Goal: Task Accomplishment & Management: Complete application form

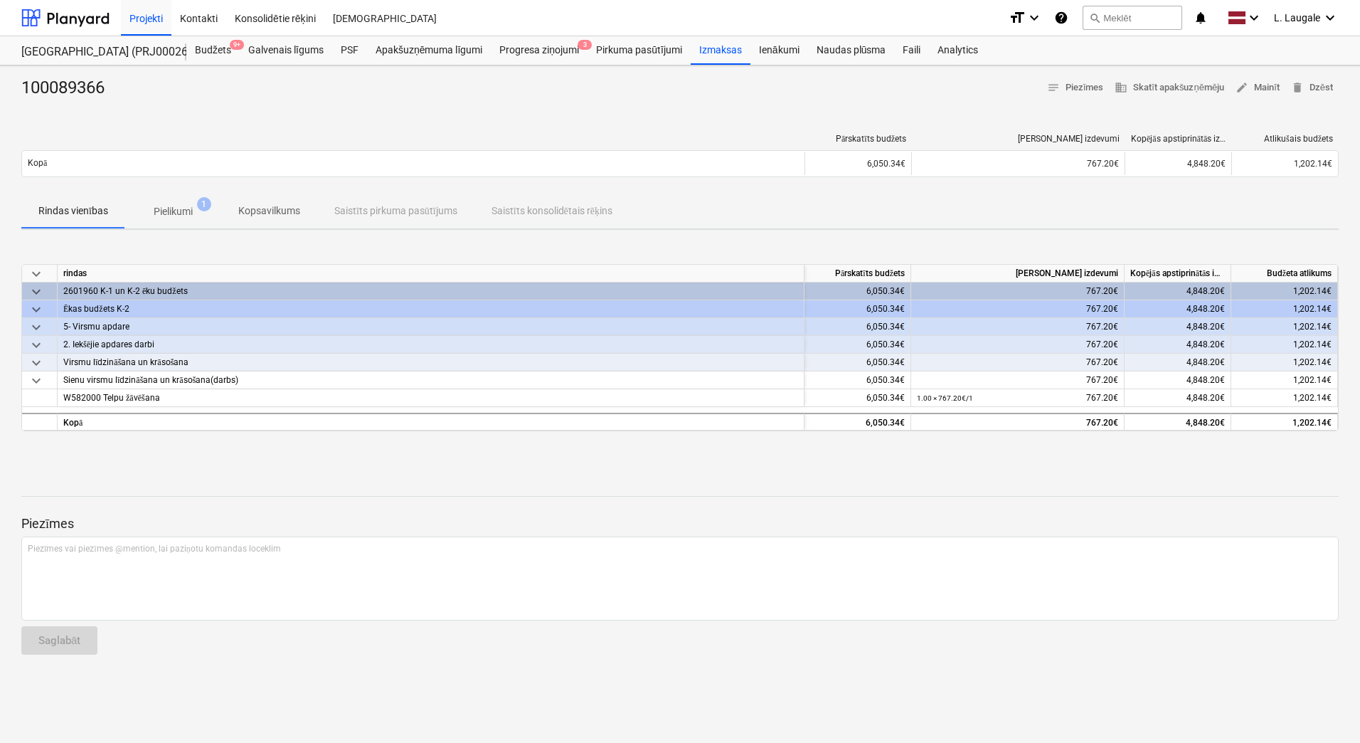
click at [148, 210] on span "Pielikumi 1" at bounding box center [173, 211] width 62 height 15
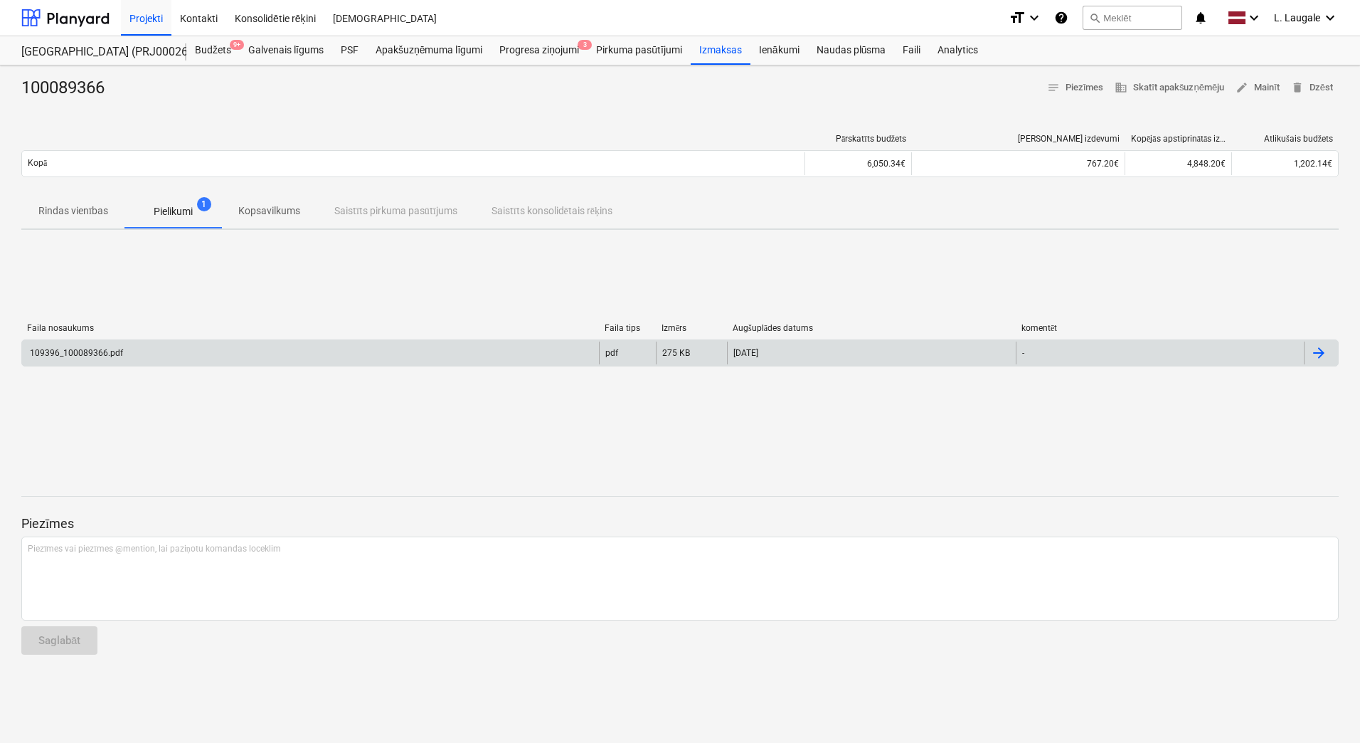
click at [441, 341] on div "109396_100089366.pdf" at bounding box center [310, 352] width 577 height 23
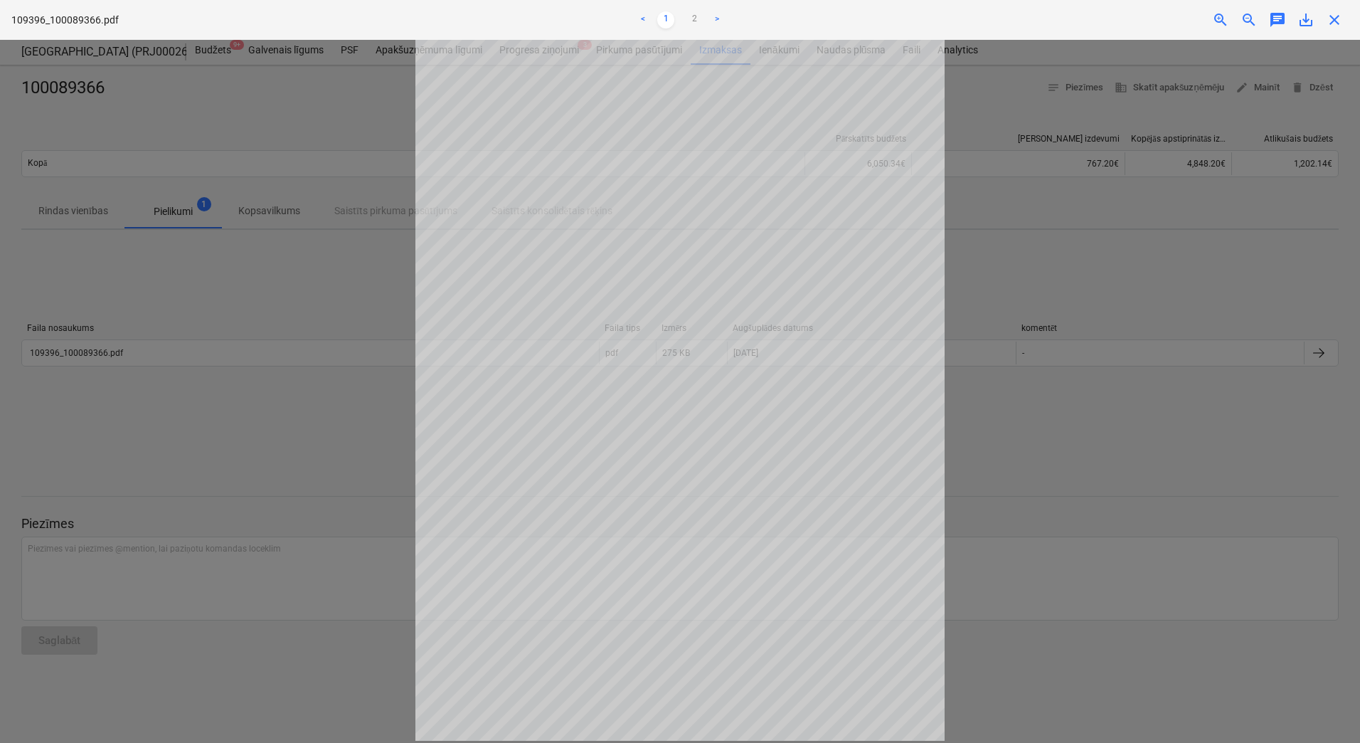
scroll to position [48, 0]
click at [693, 16] on link "2" at bounding box center [694, 19] width 17 height 17
click at [669, 20] on link "1" at bounding box center [665, 19] width 17 height 17
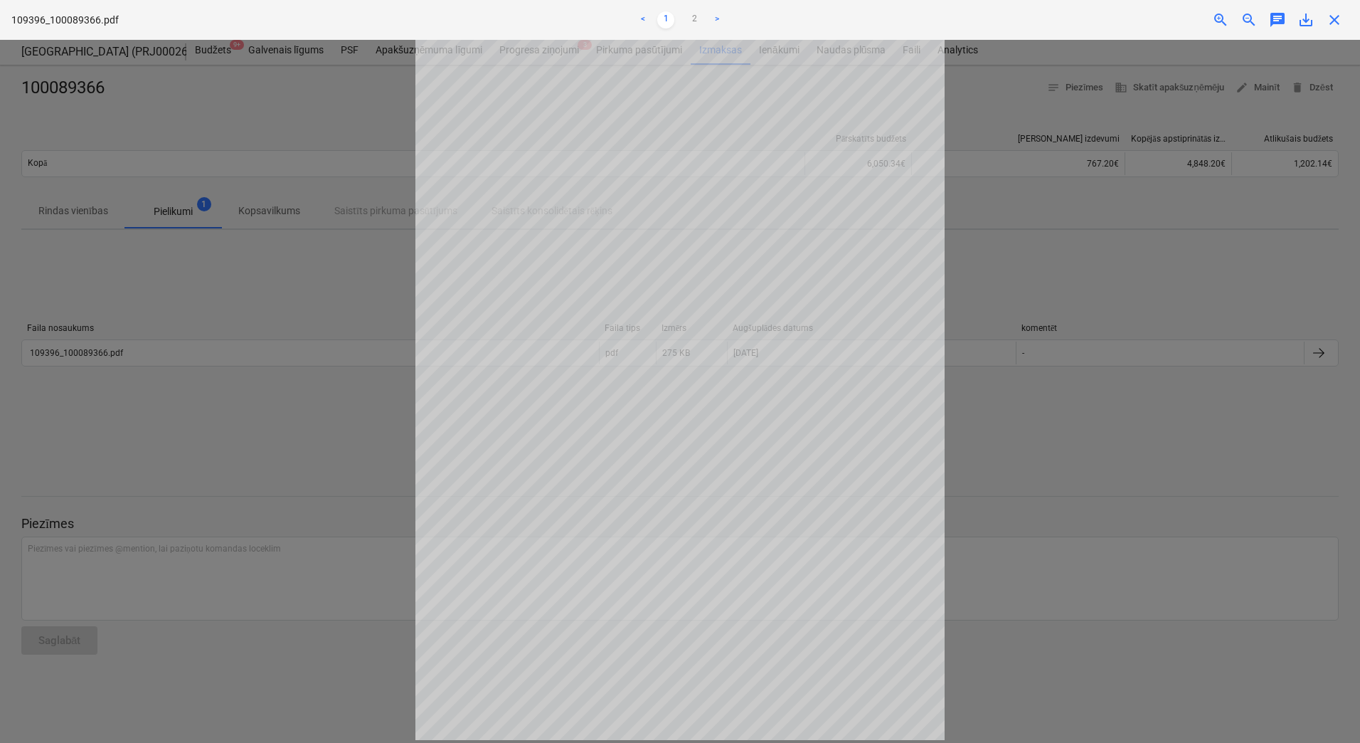
click at [1336, 28] on span "close" at bounding box center [1334, 19] width 17 height 17
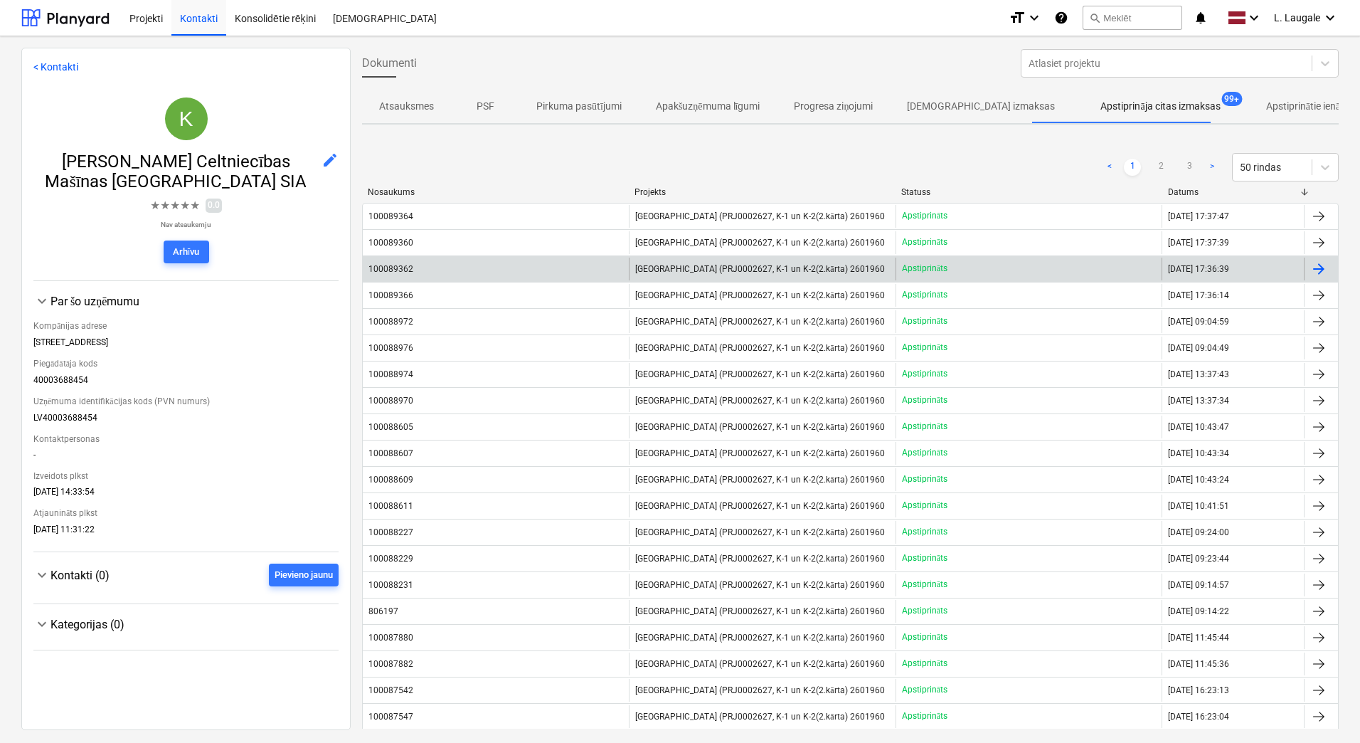
click at [461, 265] on div "100089362" at bounding box center [496, 268] width 266 height 23
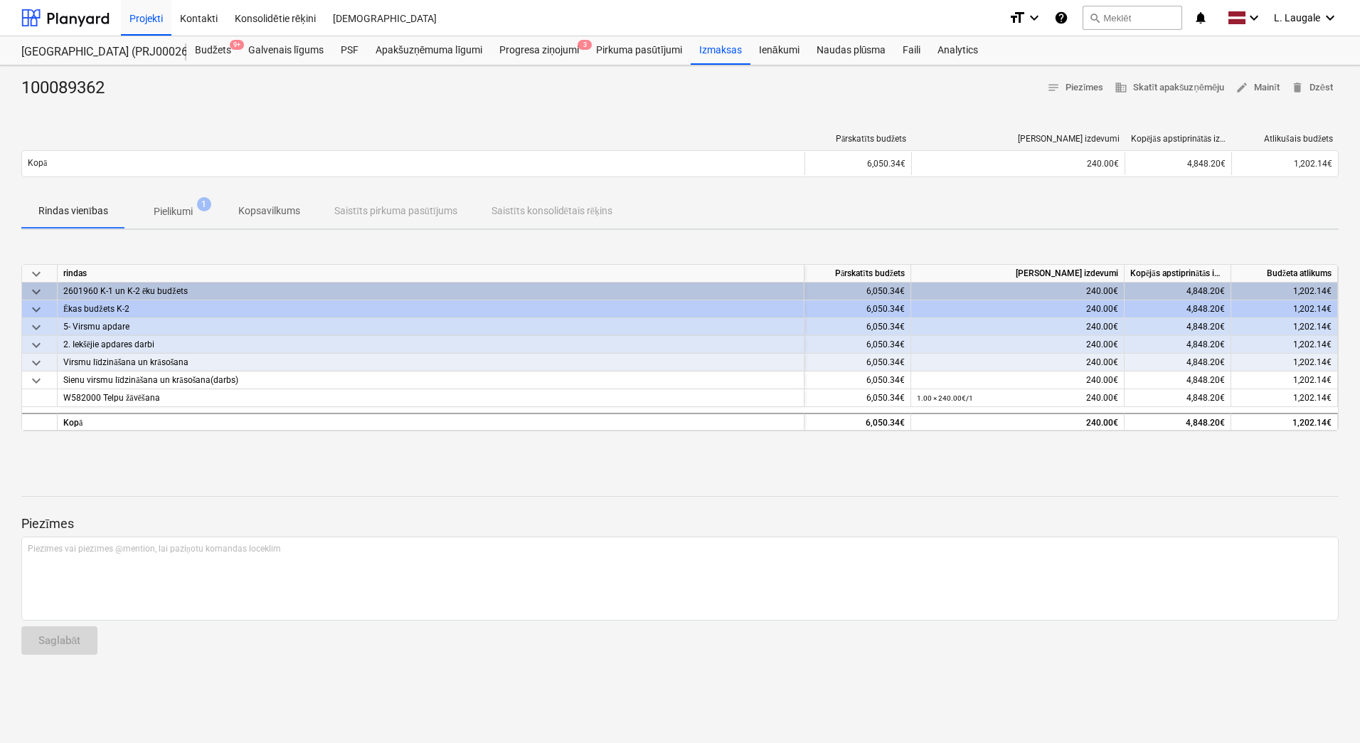
click at [163, 208] on p "Pielikumi" at bounding box center [173, 211] width 39 height 15
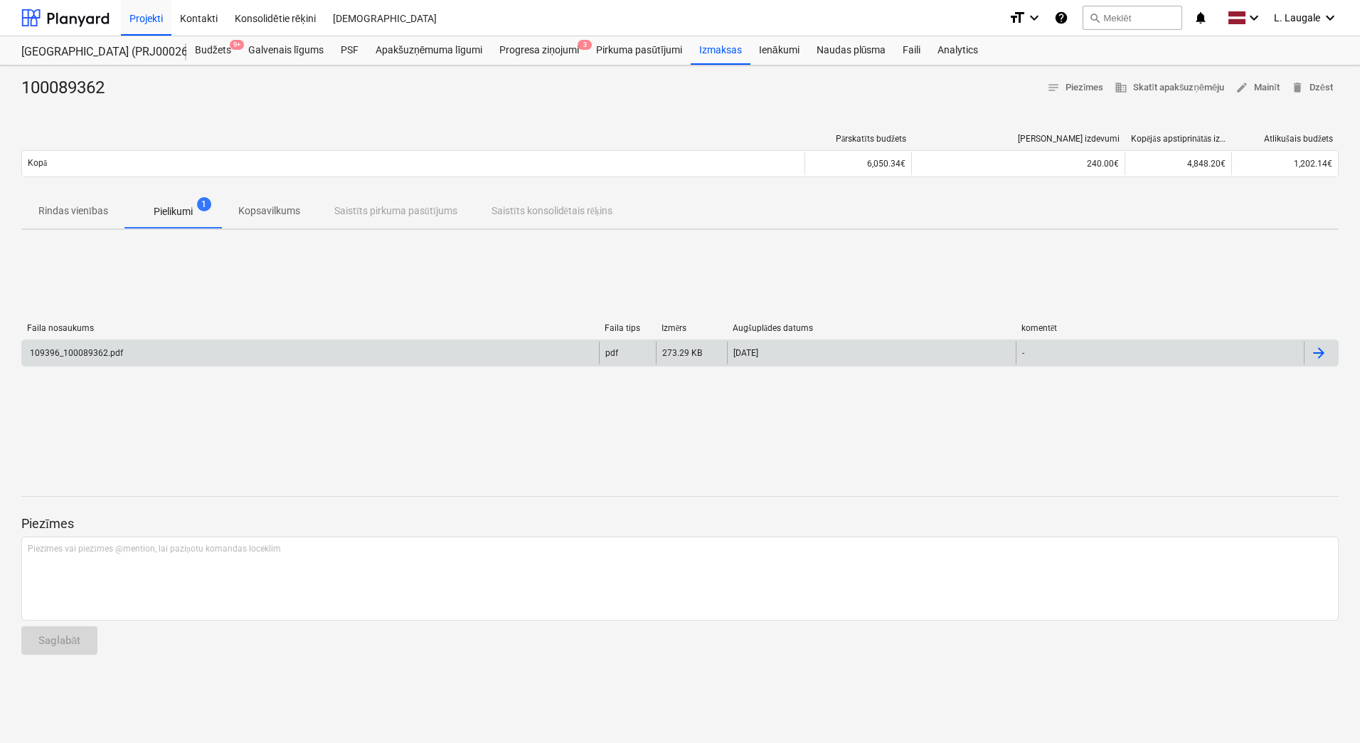
click at [171, 344] on div "109396_100089362.pdf" at bounding box center [310, 352] width 577 height 23
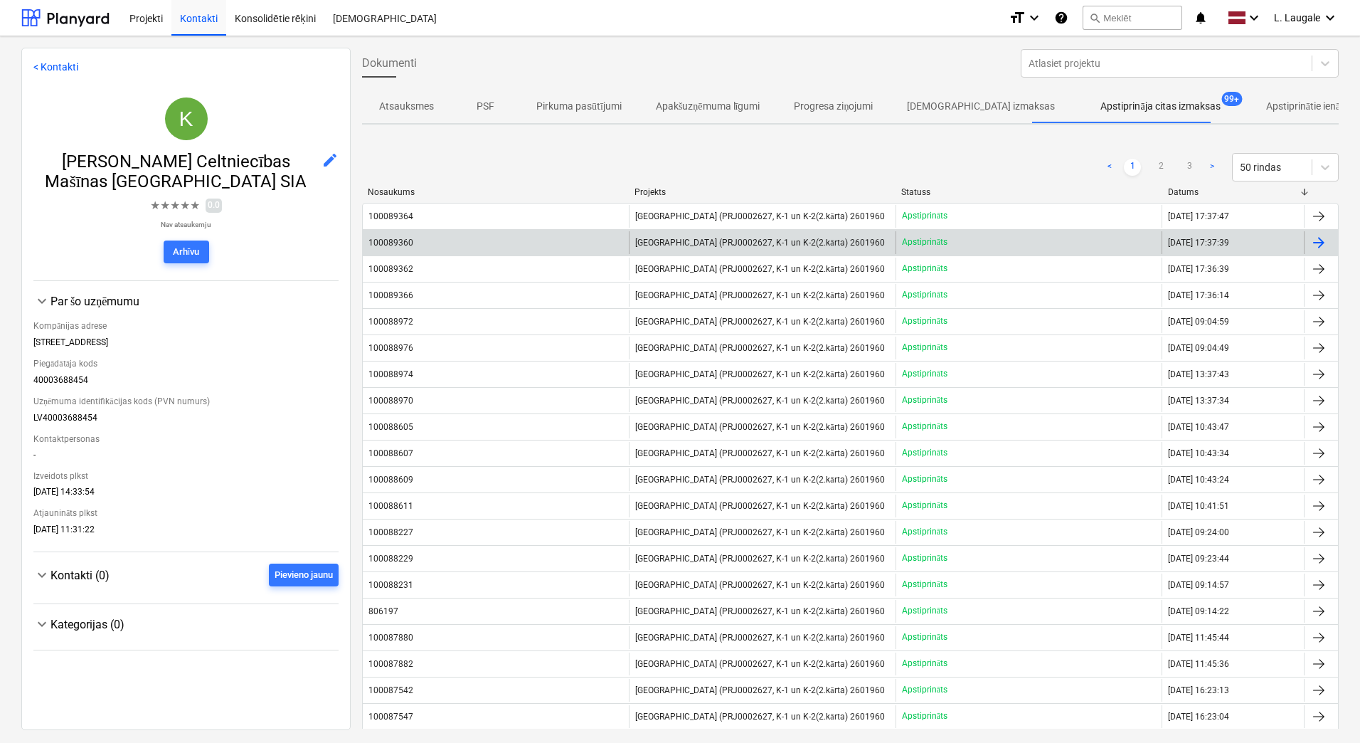
click at [481, 240] on div "100089360" at bounding box center [496, 242] width 266 height 23
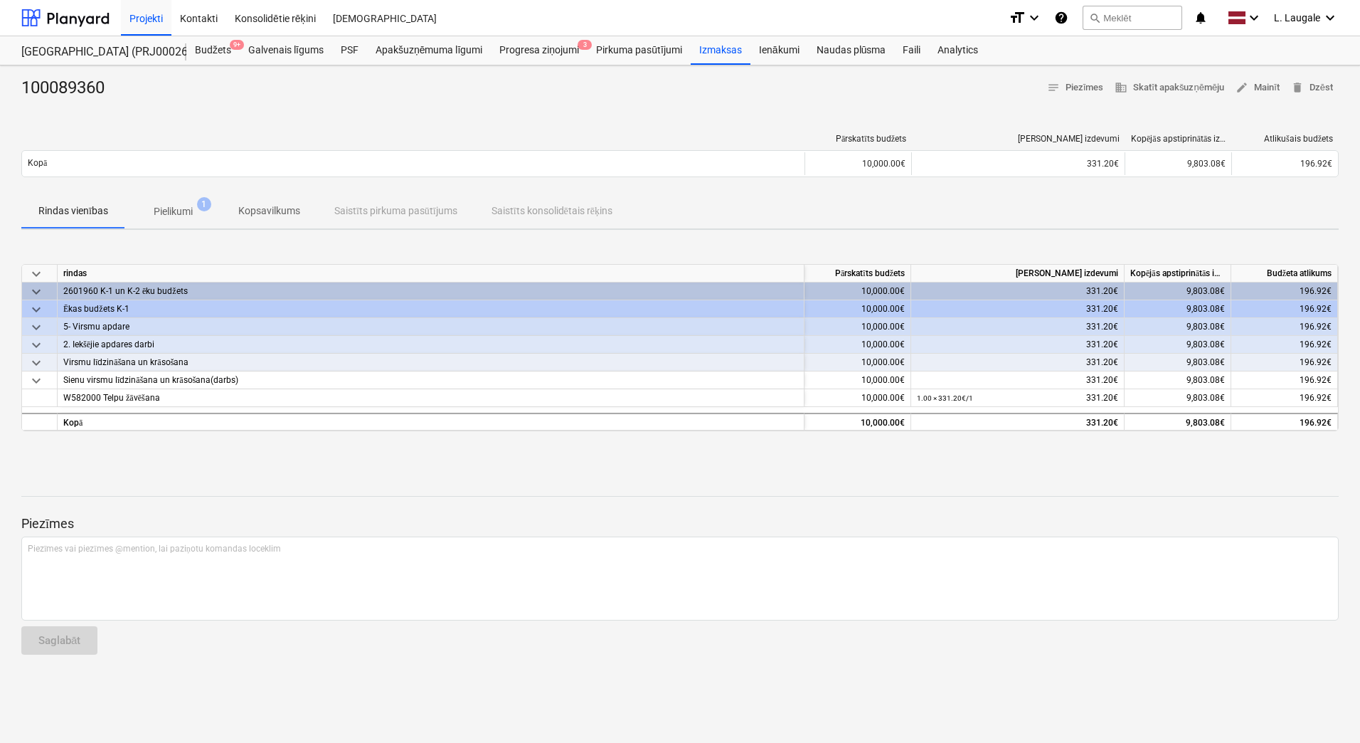
click at [171, 218] on p "Pielikumi" at bounding box center [173, 211] width 39 height 15
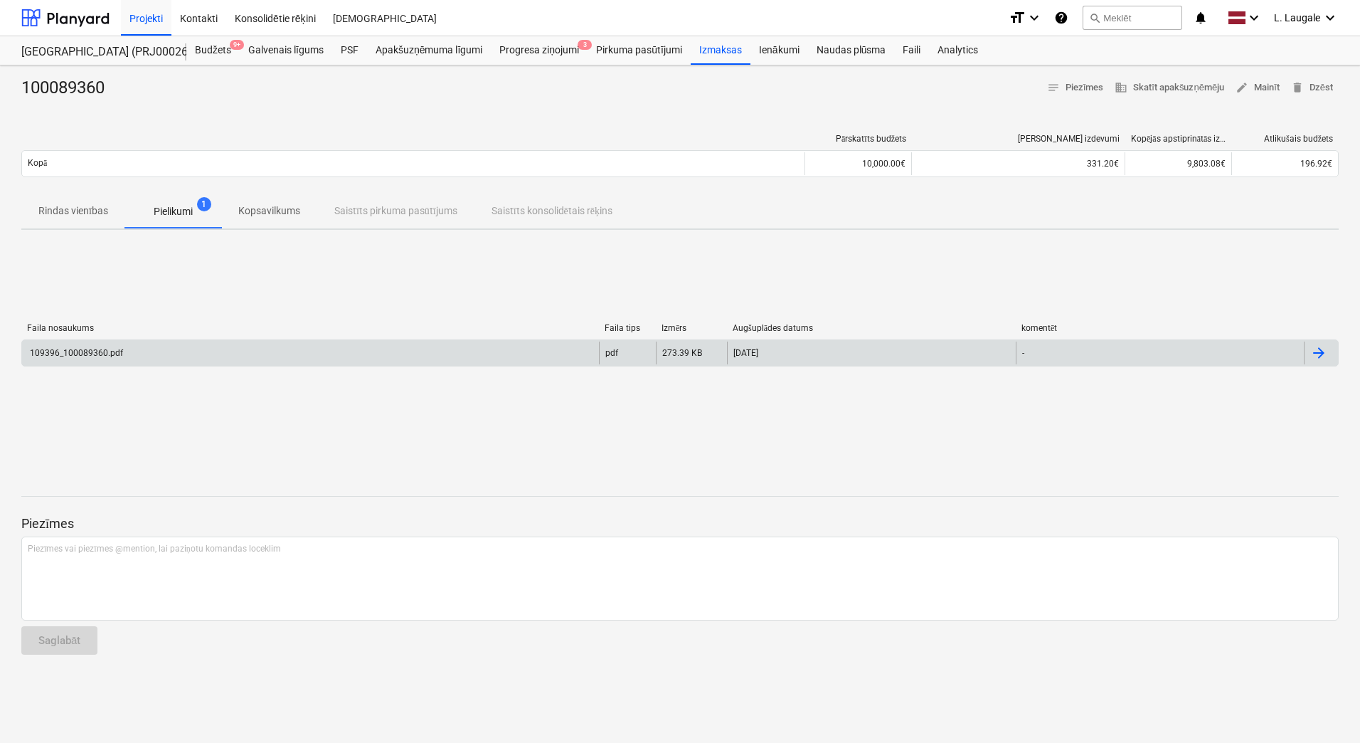
click at [181, 342] on div "109396_100089360.pdf" at bounding box center [310, 352] width 577 height 23
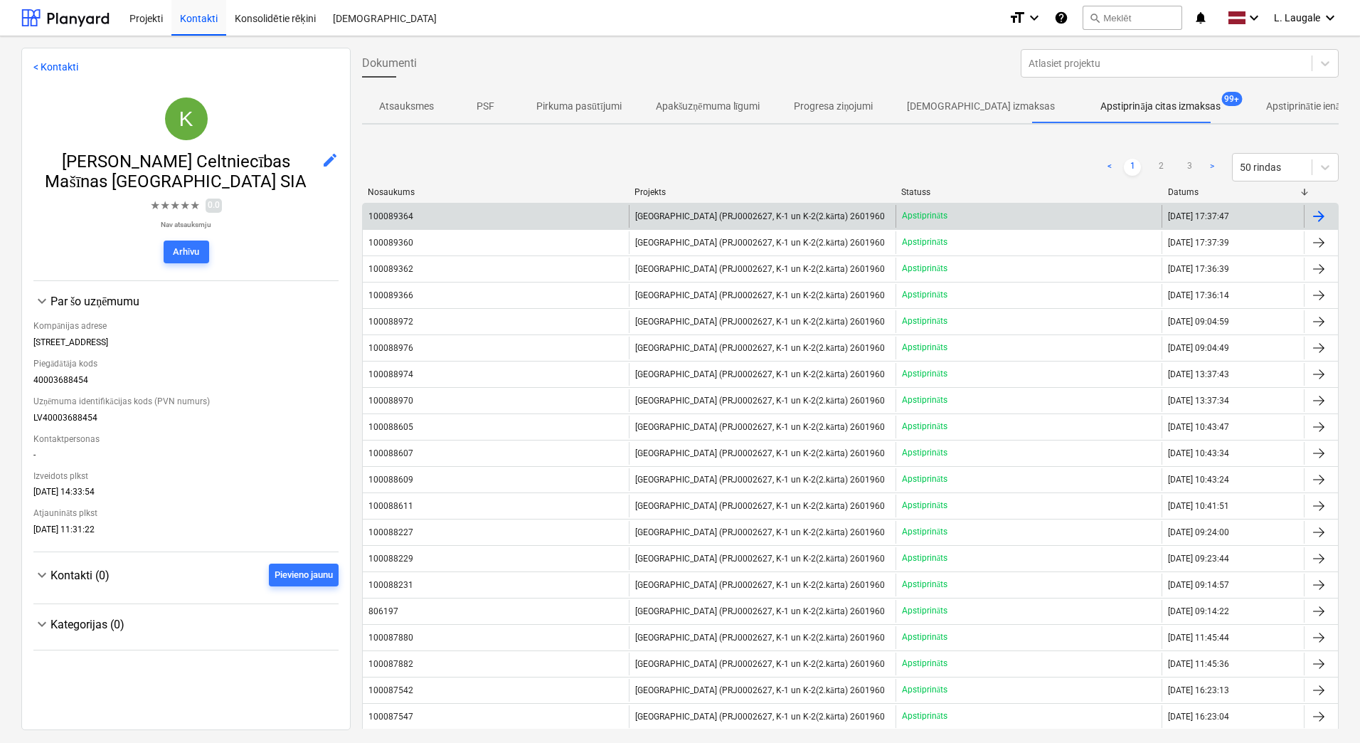
click at [443, 207] on div "100089364" at bounding box center [496, 216] width 266 height 23
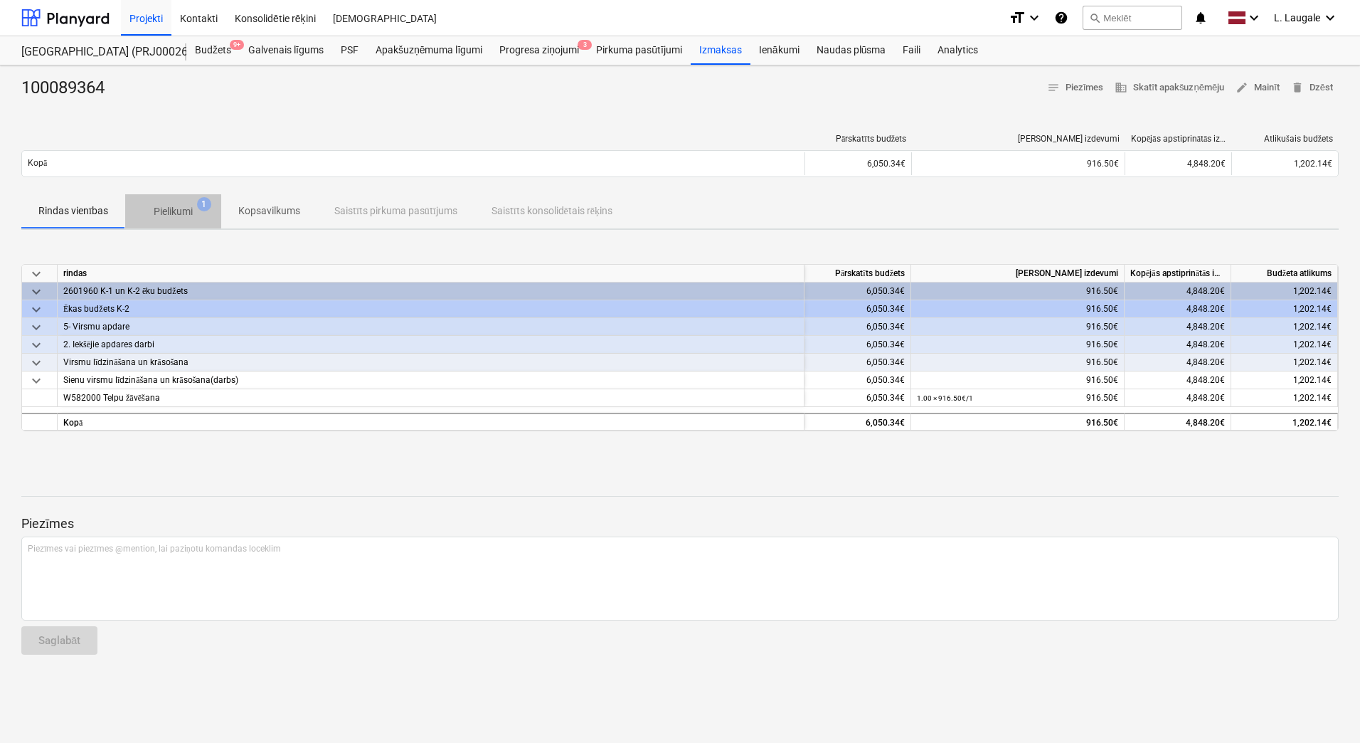
click at [169, 216] on p "Pielikumi" at bounding box center [173, 211] width 39 height 15
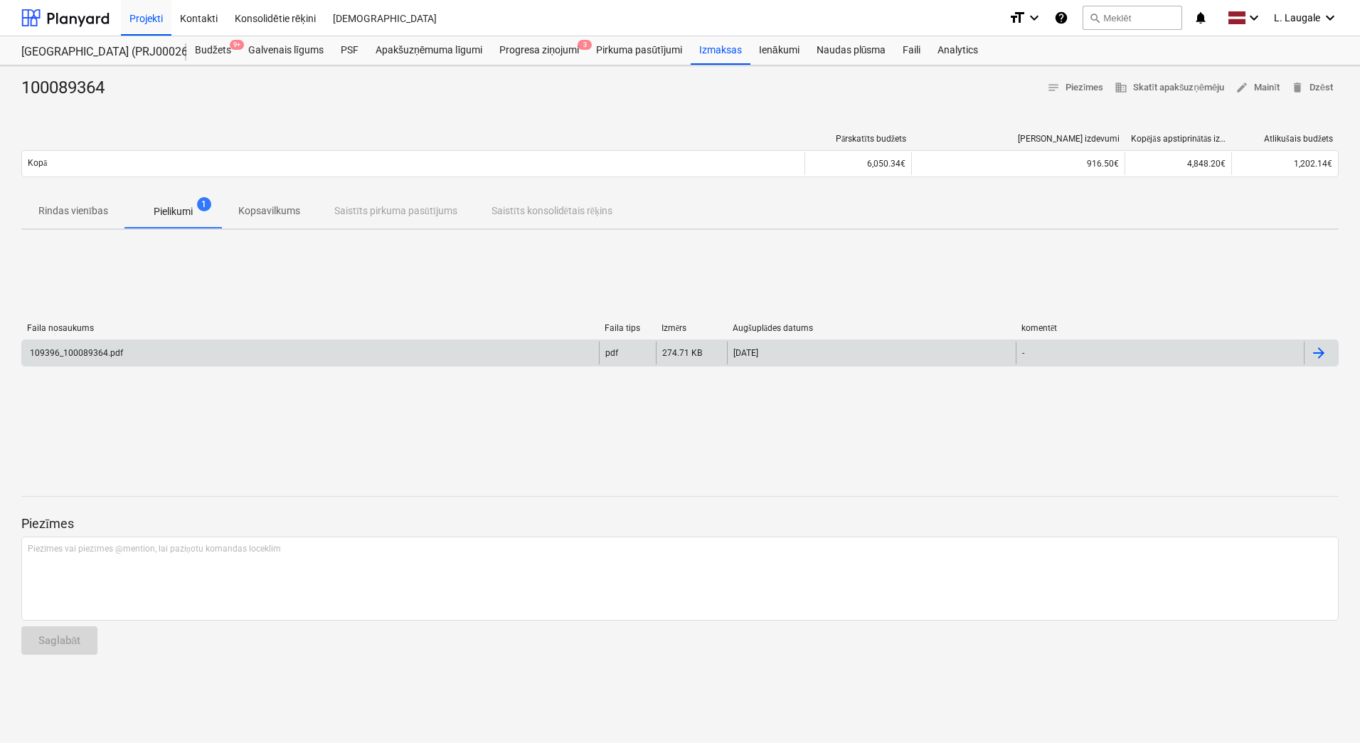
click at [180, 351] on div "109396_100089364.pdf" at bounding box center [310, 352] width 577 height 23
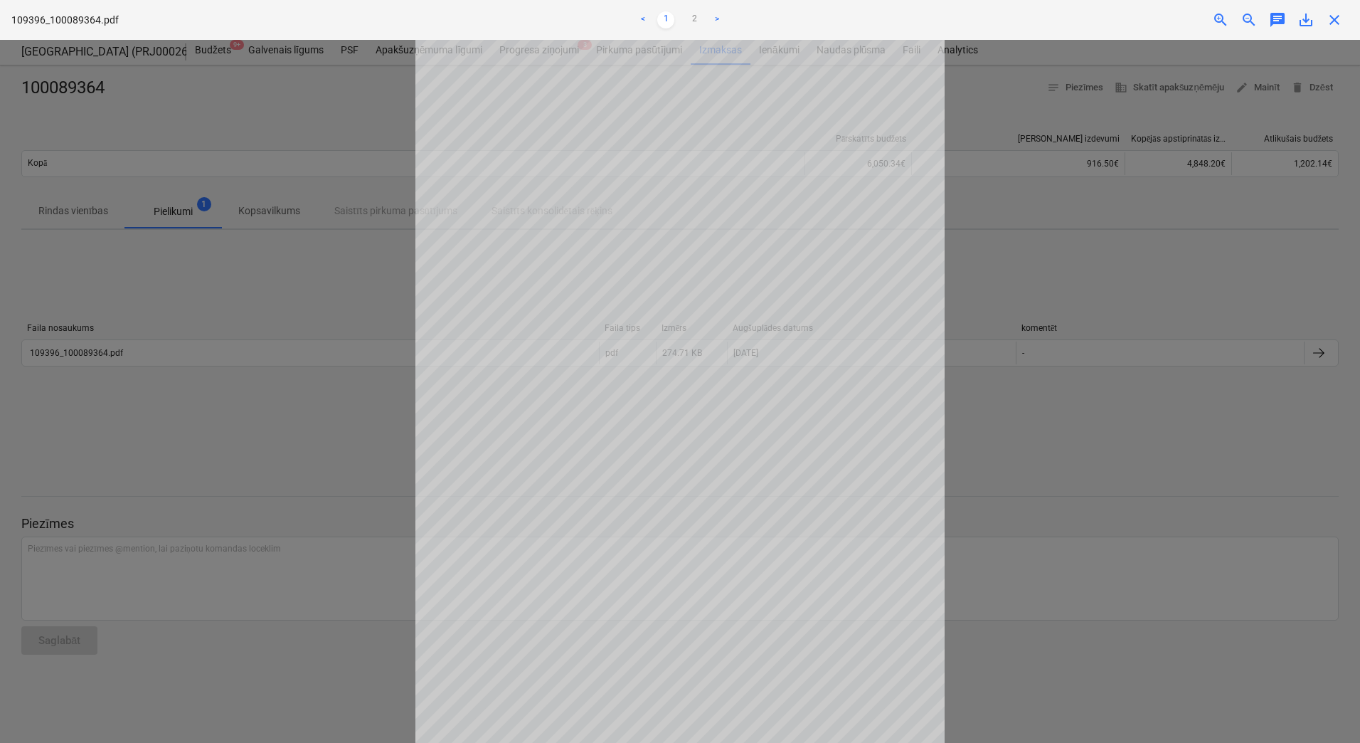
scroll to position [48, 0]
click at [695, 18] on link "2" at bounding box center [694, 19] width 17 height 17
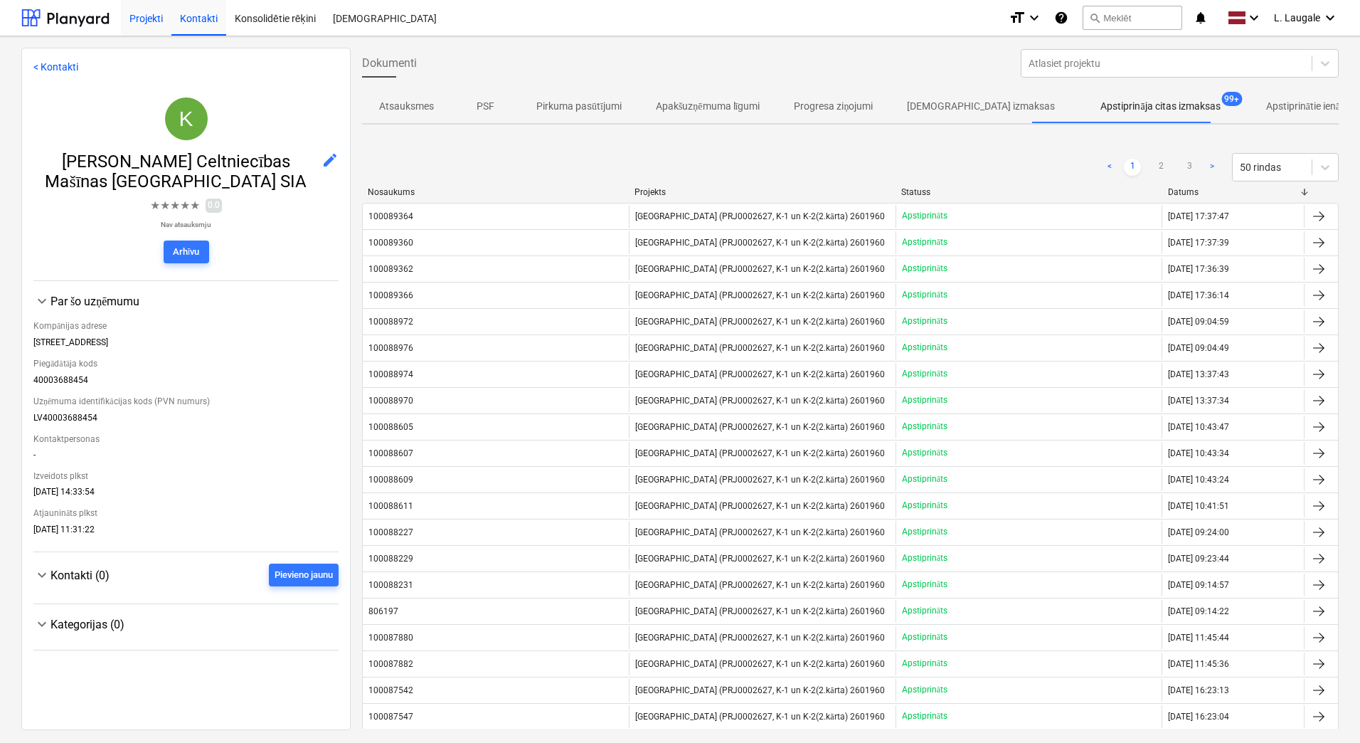
click at [139, 18] on div "Projekti" at bounding box center [146, 17] width 50 height 36
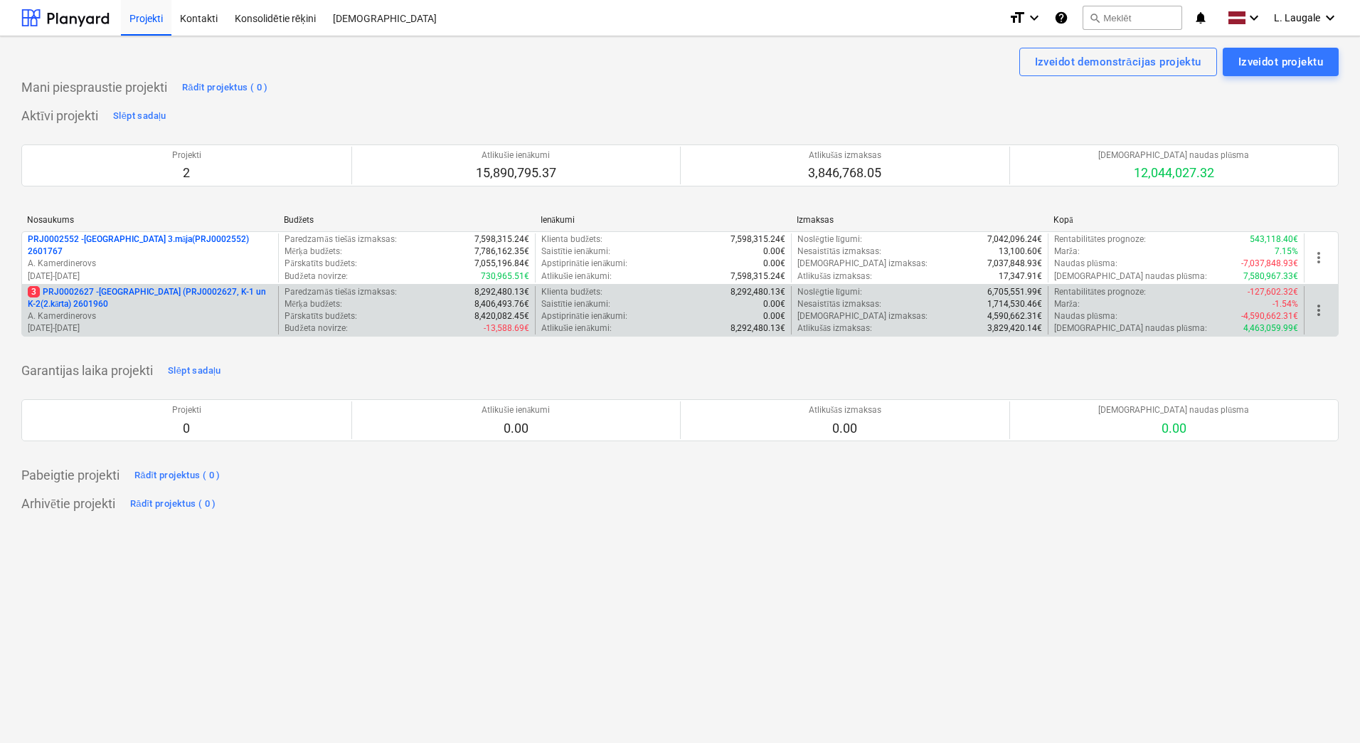
click at [240, 318] on p "A. Kamerdinerovs" at bounding box center [150, 316] width 245 height 12
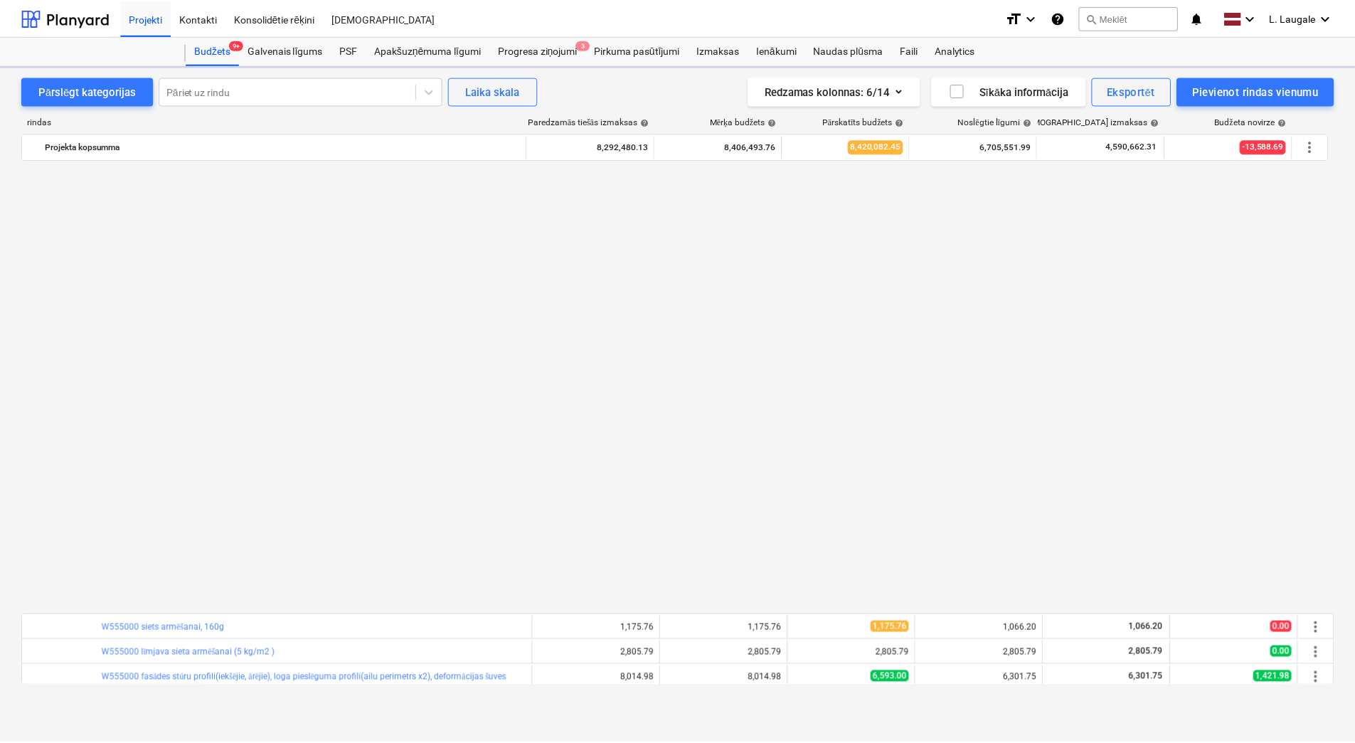
scroll to position [948, 0]
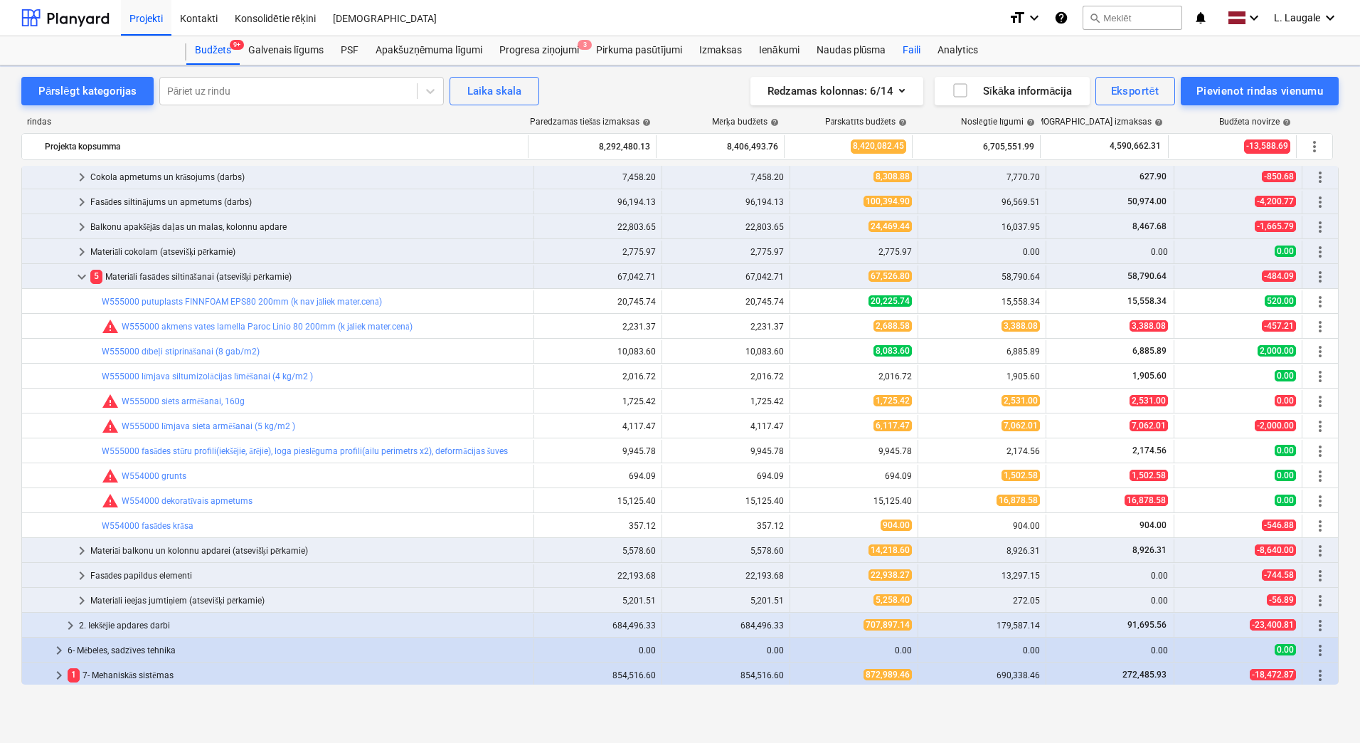
click at [922, 56] on div "Faili" at bounding box center [911, 50] width 35 height 28
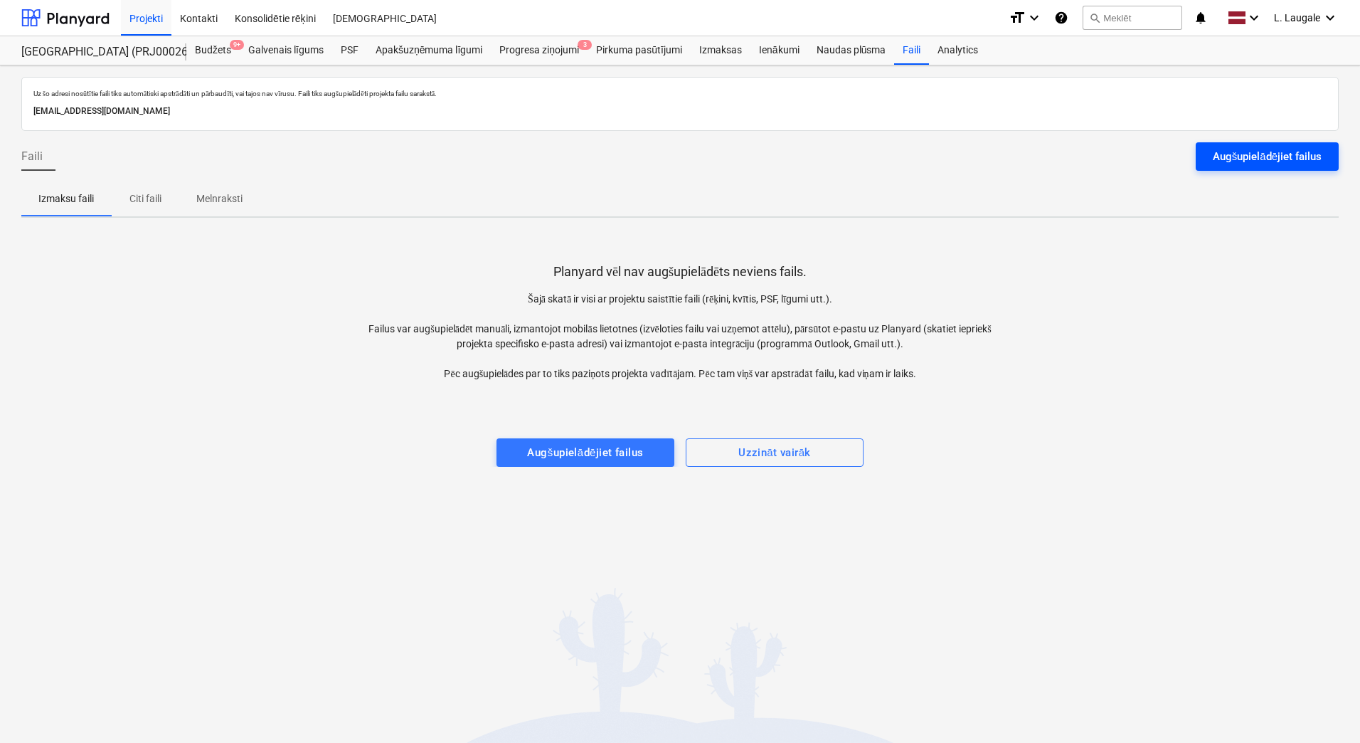
click at [1275, 151] on div "Augšupielādējiet failus" at bounding box center [1267, 156] width 109 height 18
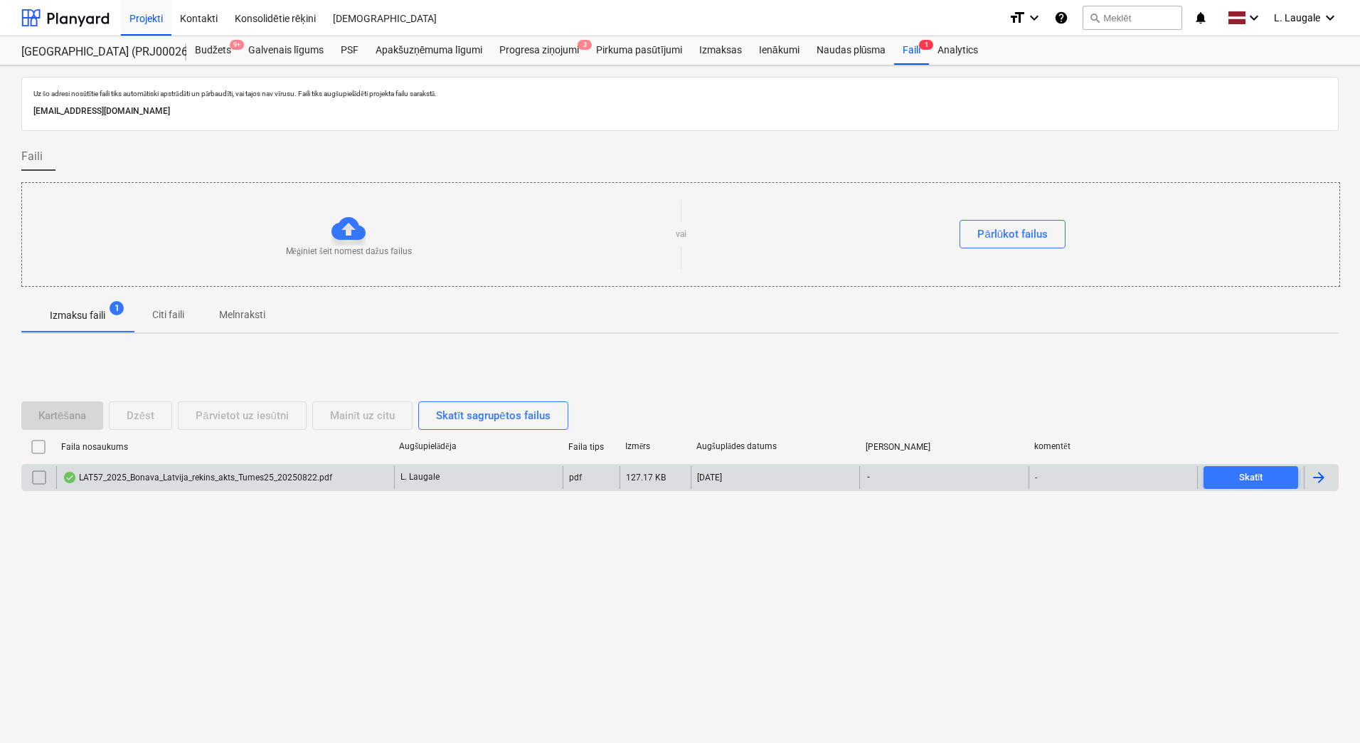
click at [207, 480] on div "LAT57_2025_Bonava_Latvija_rekins_akts_Tumes25_20250822.pdf" at bounding box center [198, 477] width 270 height 11
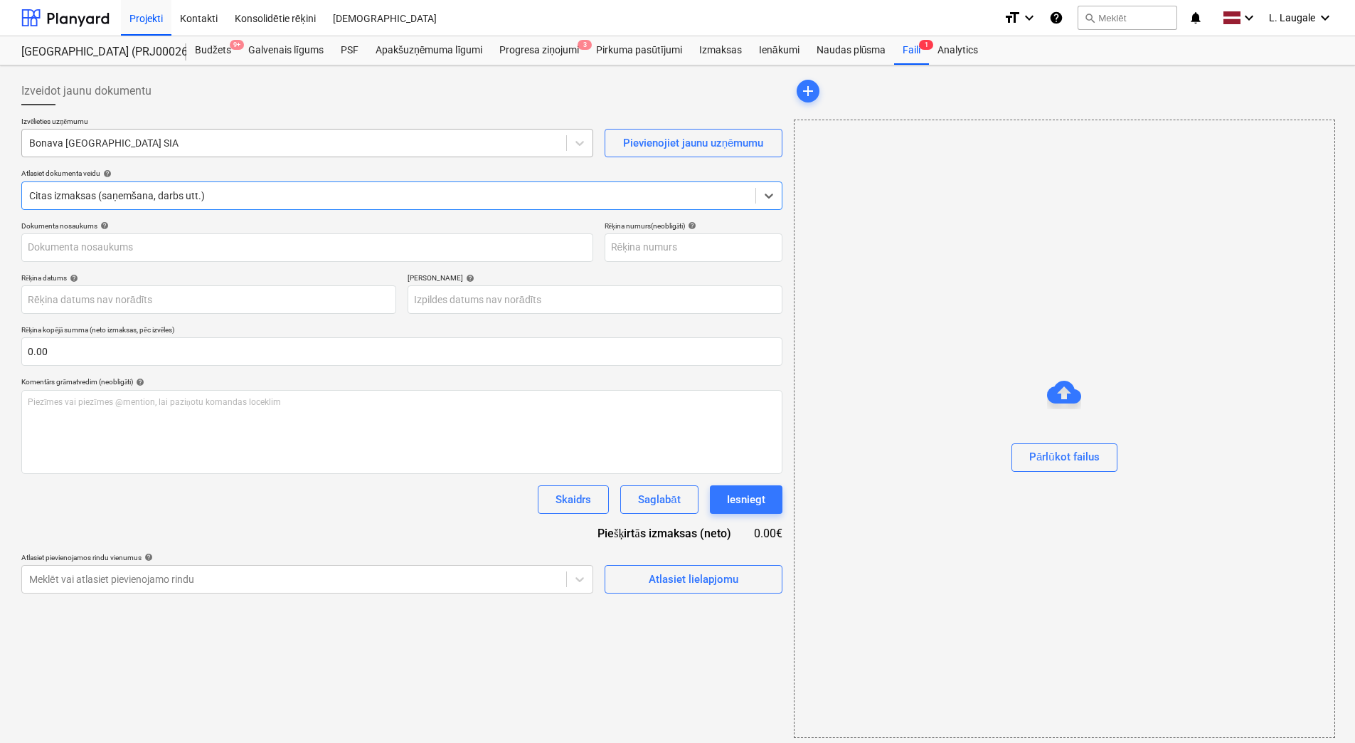
type input "LAT57_2025_Bonava_Latvija_rekins_akts_Tumes25_20250822.pdf"
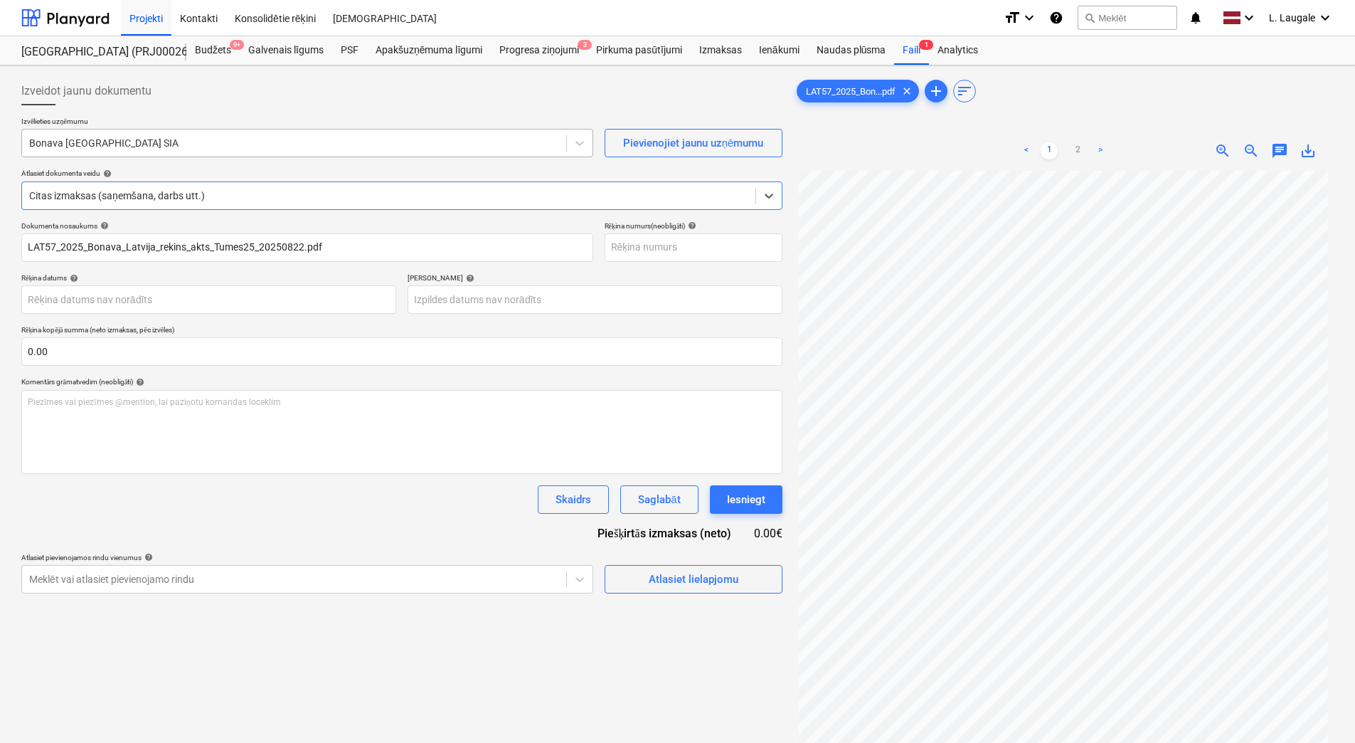
click at [203, 140] on div at bounding box center [294, 143] width 530 height 14
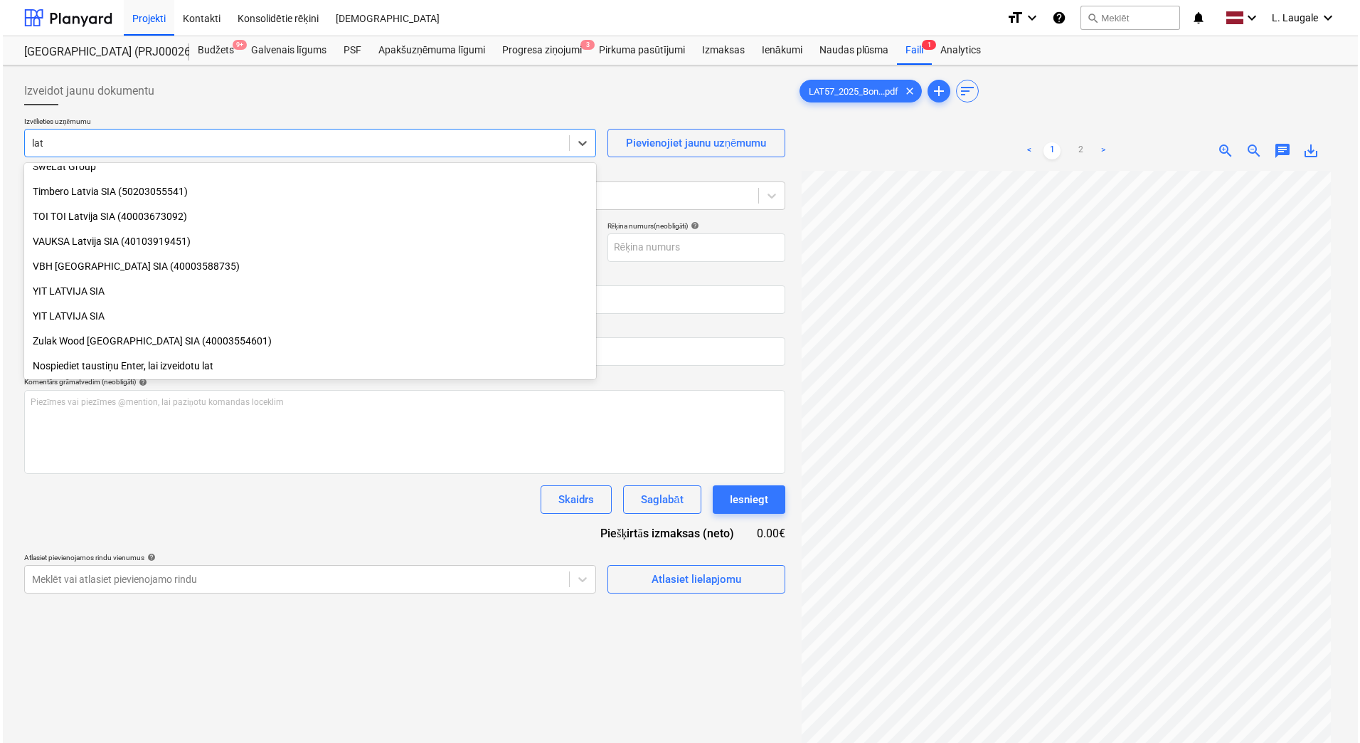
scroll to position [1230, 0]
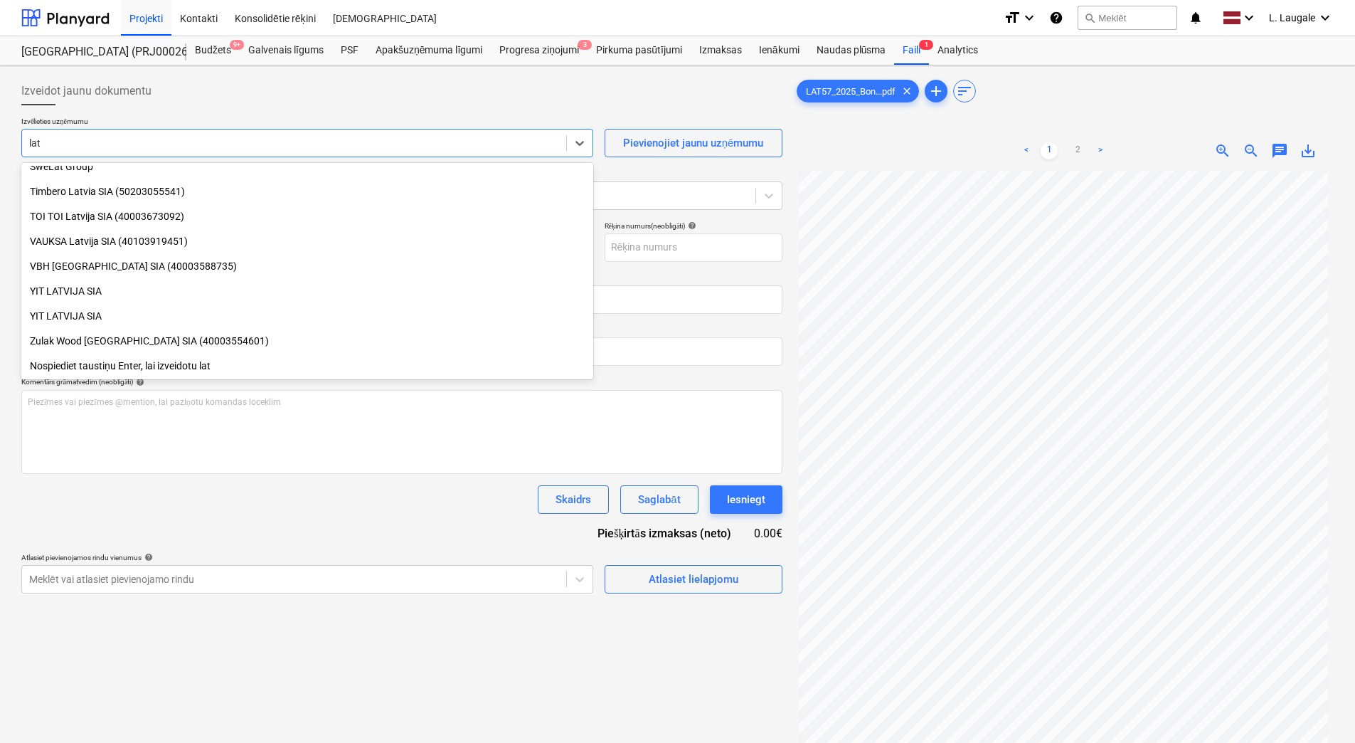
type input "latg"
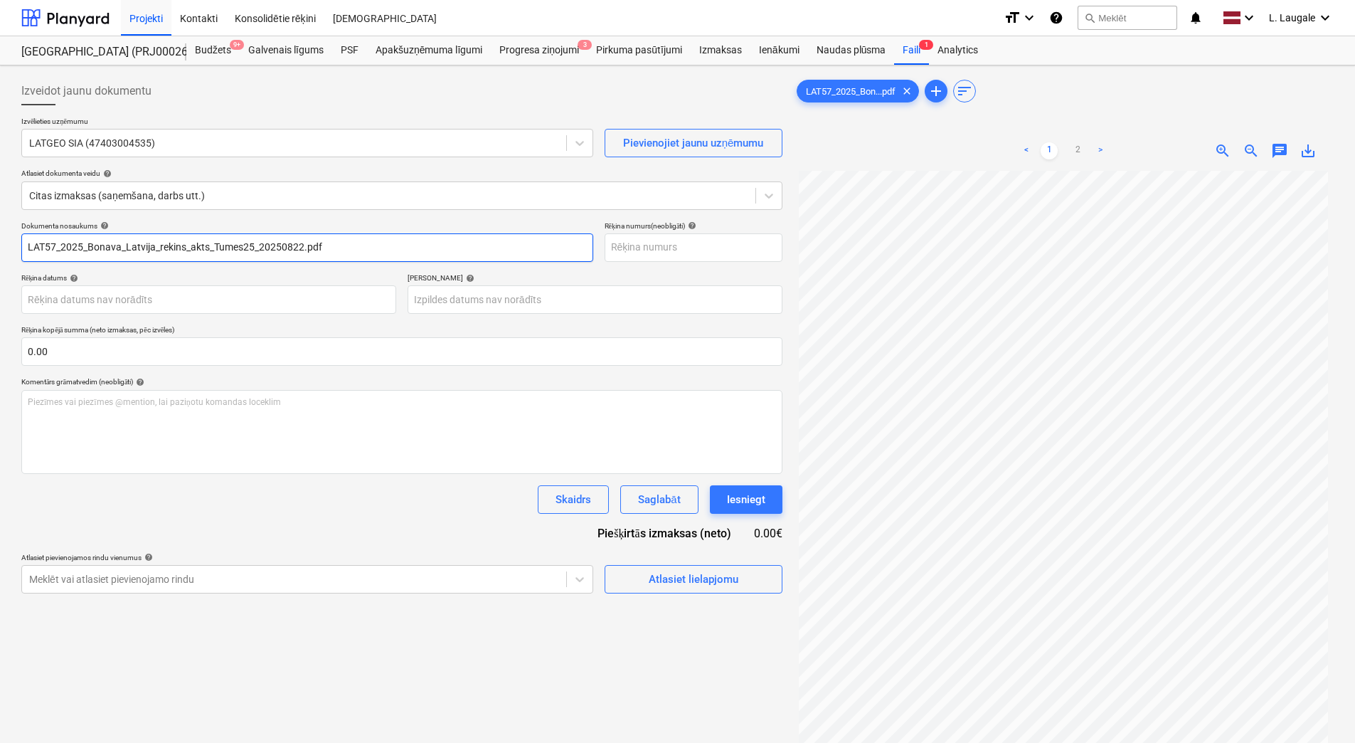
drag, startPoint x: 347, startPoint y: 246, endPoint x: 56, endPoint y: 244, distance: 290.9
click at [56, 244] on input "LAT57_2025_Bonava_Latvija_rekins_akts_Tumes25_20250822.pdf" at bounding box center [307, 247] width 572 height 28
drag, startPoint x: 117, startPoint y: 249, endPoint x: 0, endPoint y: 240, distance: 117.0
click at [0, 240] on html "Projekti Kontakti Konsolidētie rēķini Iesūtne format_size keyboard_arrow_down h…" at bounding box center [677, 371] width 1355 height 743
type input "LAT57/25"
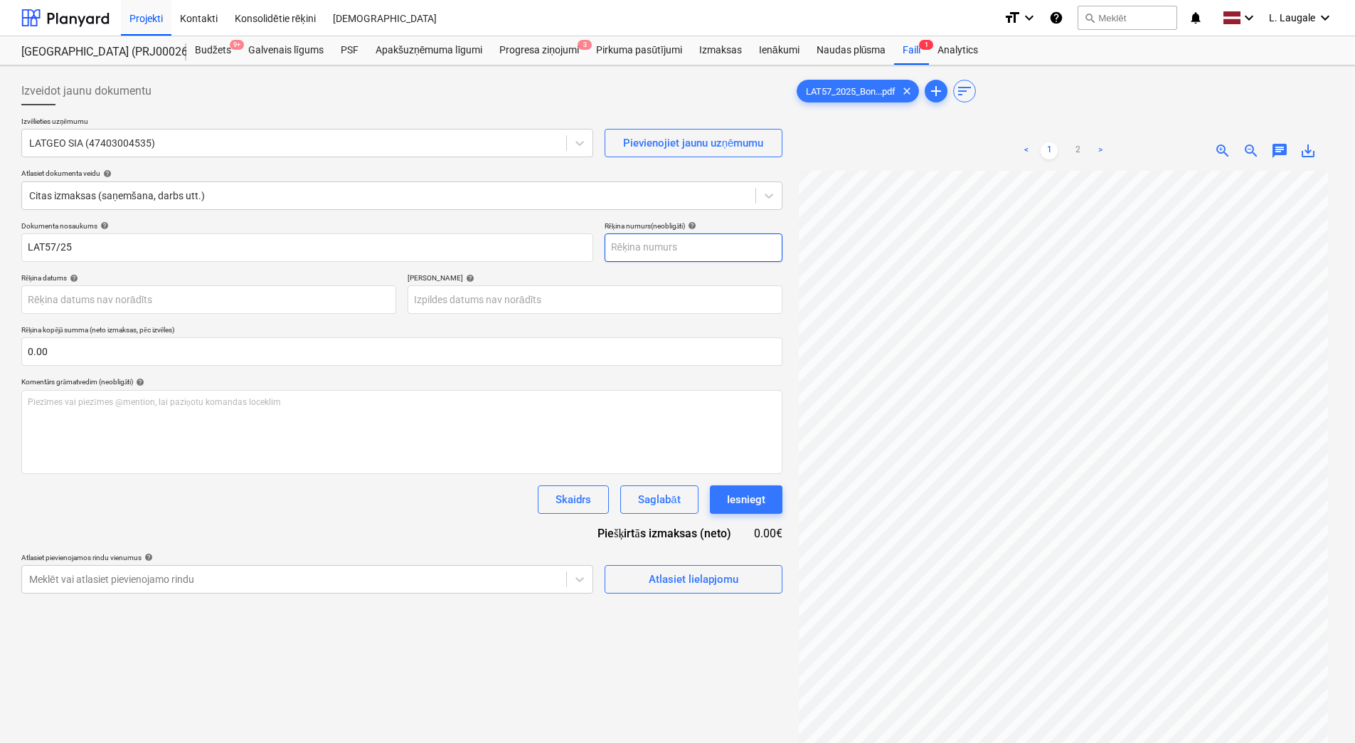
click at [655, 248] on input "text" at bounding box center [694, 247] width 178 height 28
paste input "LAT57/25"
type input "LAT57/25"
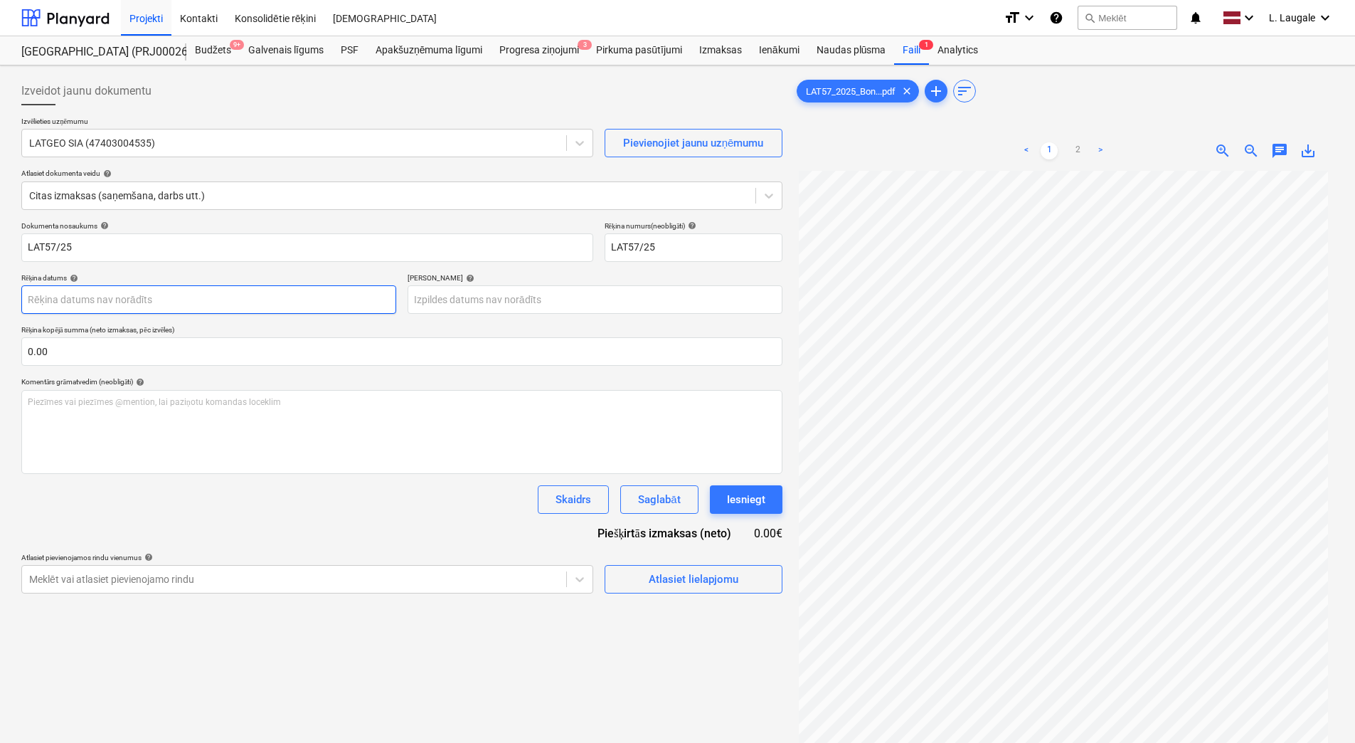
click at [346, 304] on body "Projekti Kontakti Konsolidētie rēķini Iesūtne format_size keyboard_arrow_down h…" at bounding box center [677, 371] width 1355 height 743
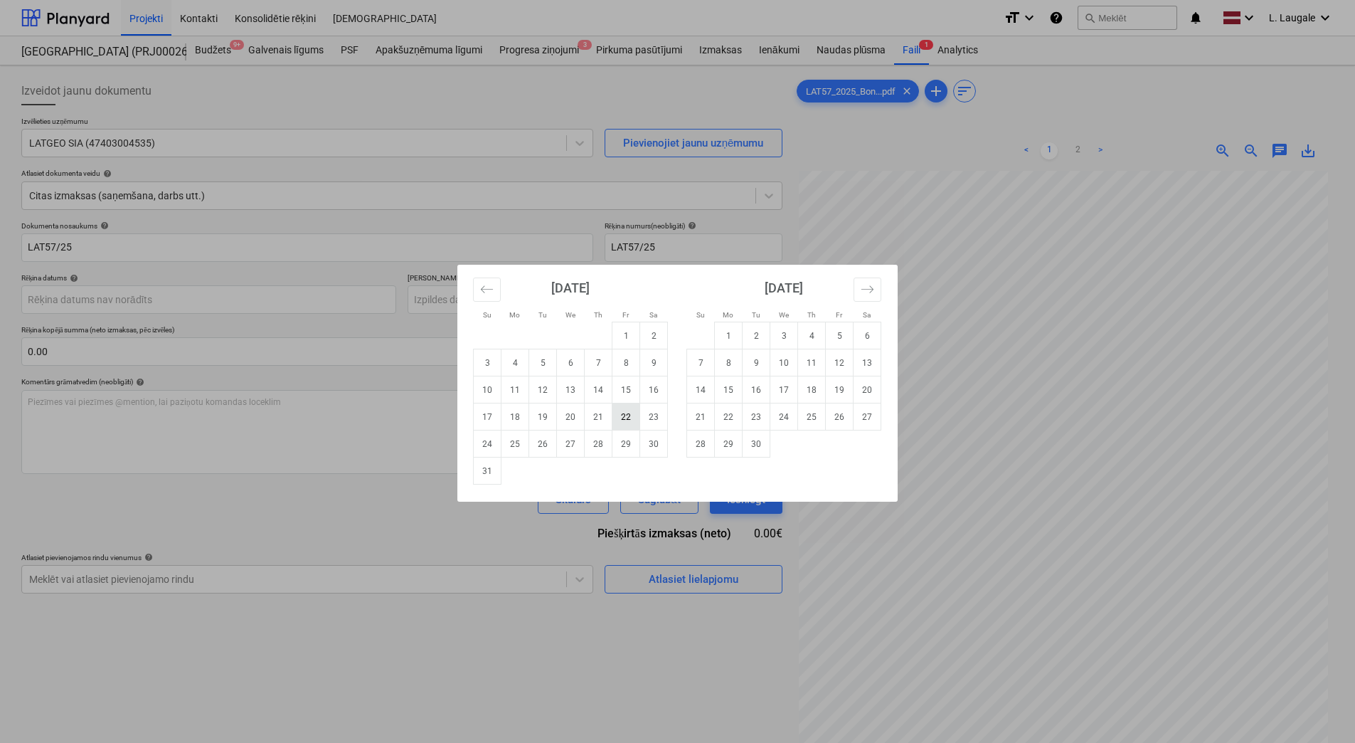
click at [626, 420] on td "22" at bounding box center [626, 416] width 28 height 27
type input "[DATE]"
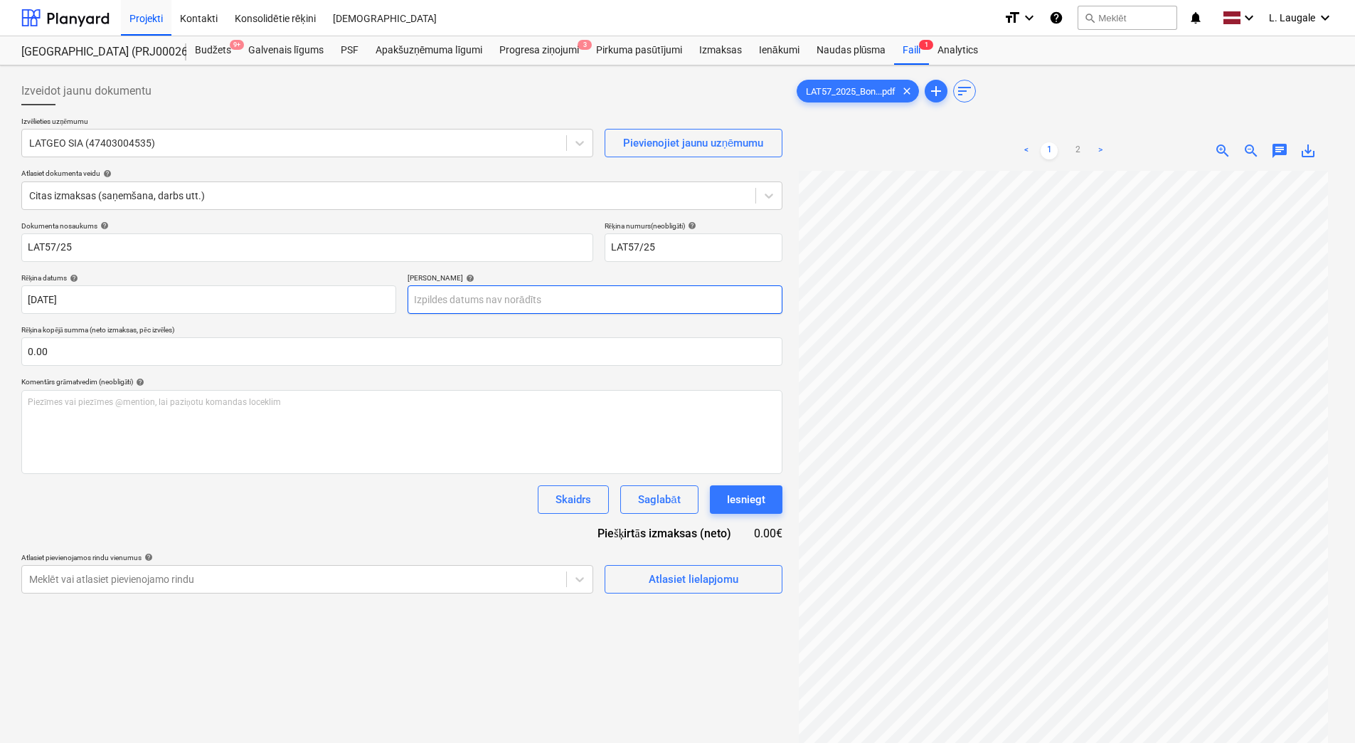
click at [584, 299] on body "Projekti Kontakti Konsolidētie rēķini Iesūtne format_size keyboard_arrow_down h…" at bounding box center [677, 371] width 1355 height 743
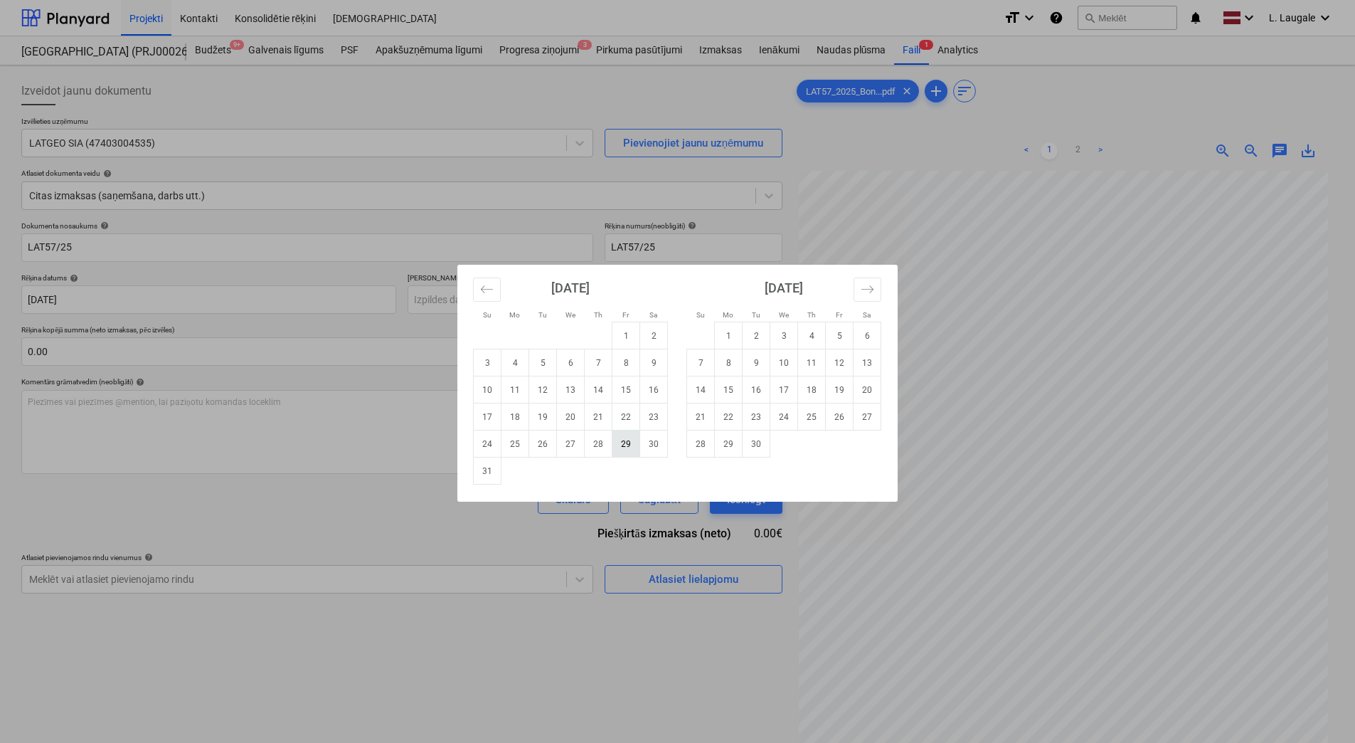
click at [615, 446] on td "29" at bounding box center [626, 443] width 28 height 27
type input "[DATE]"
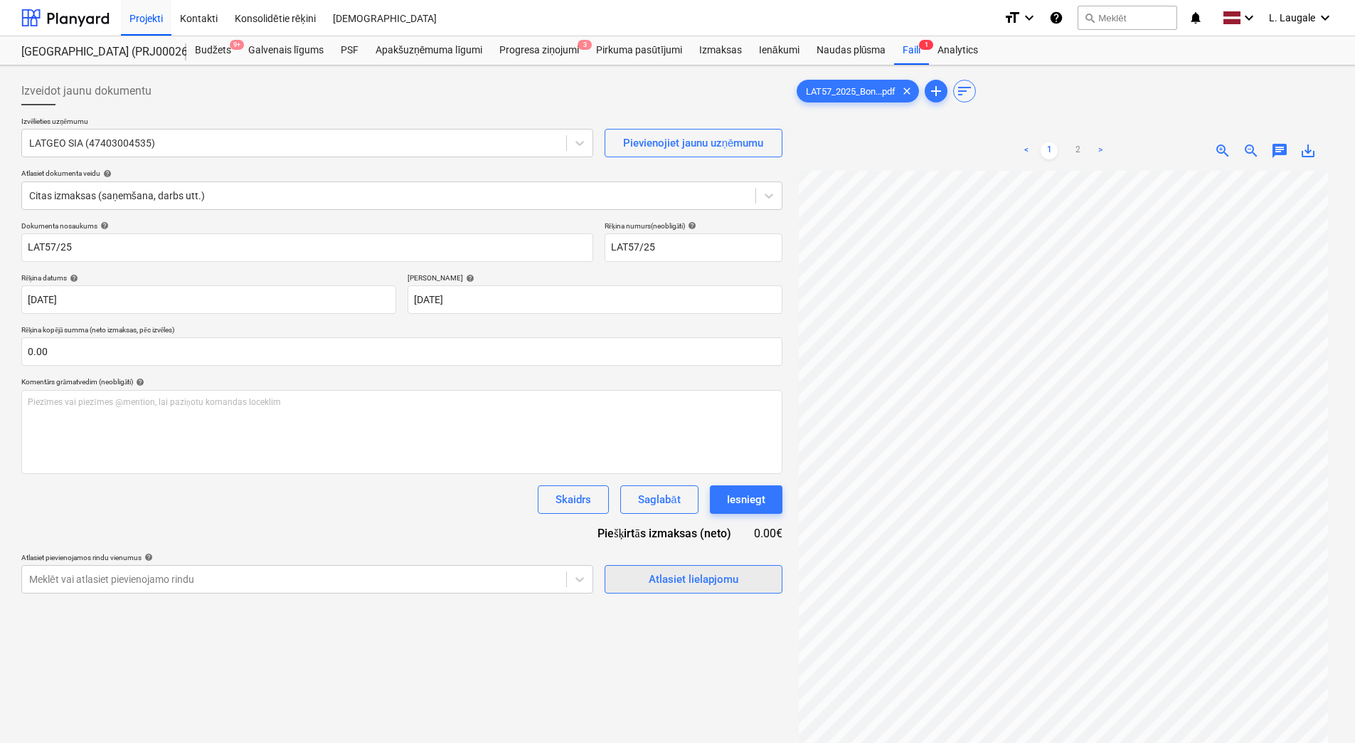
click at [663, 578] on div "Atlasiet lielapjomu" at bounding box center [694, 579] width 90 height 18
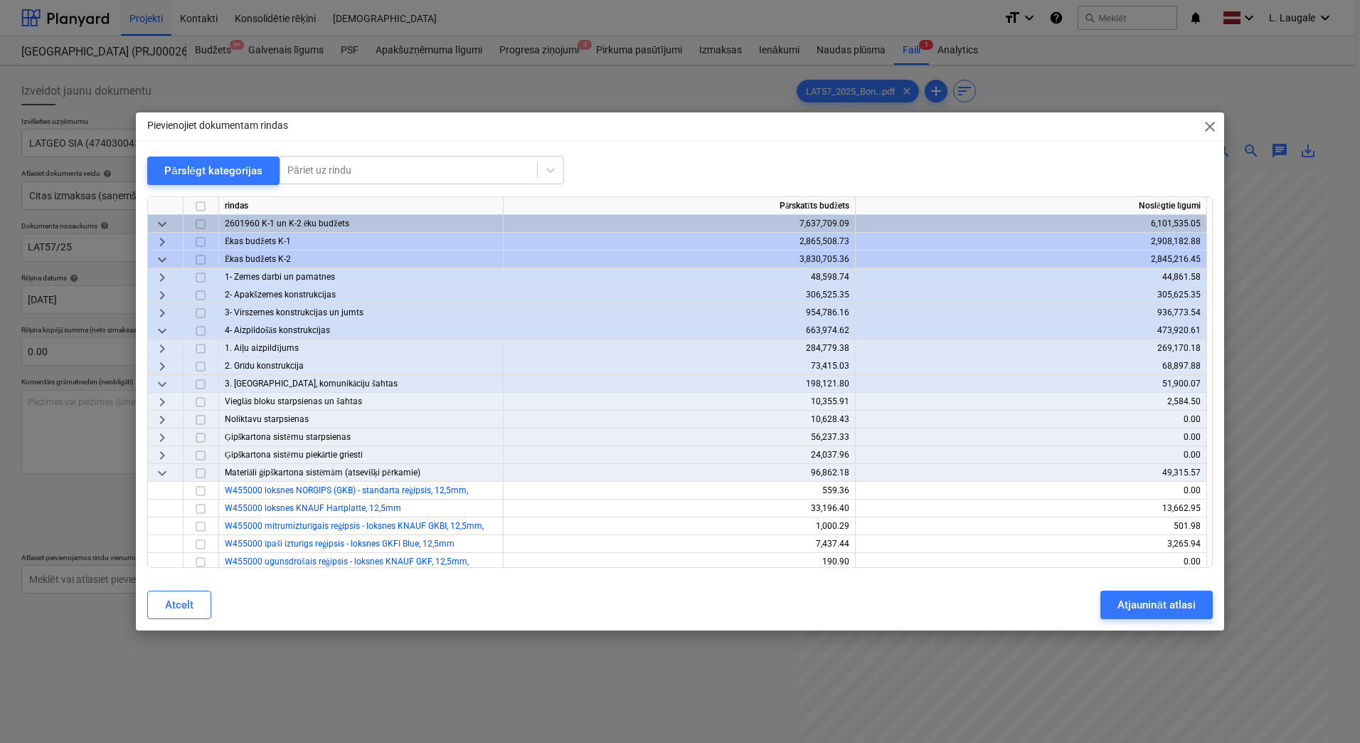
drag, startPoint x: 196, startPoint y: 181, endPoint x: 196, endPoint y: 192, distance: 11.4
click at [196, 180] on button "Pārslēgt kategorijas" at bounding box center [213, 170] width 132 height 28
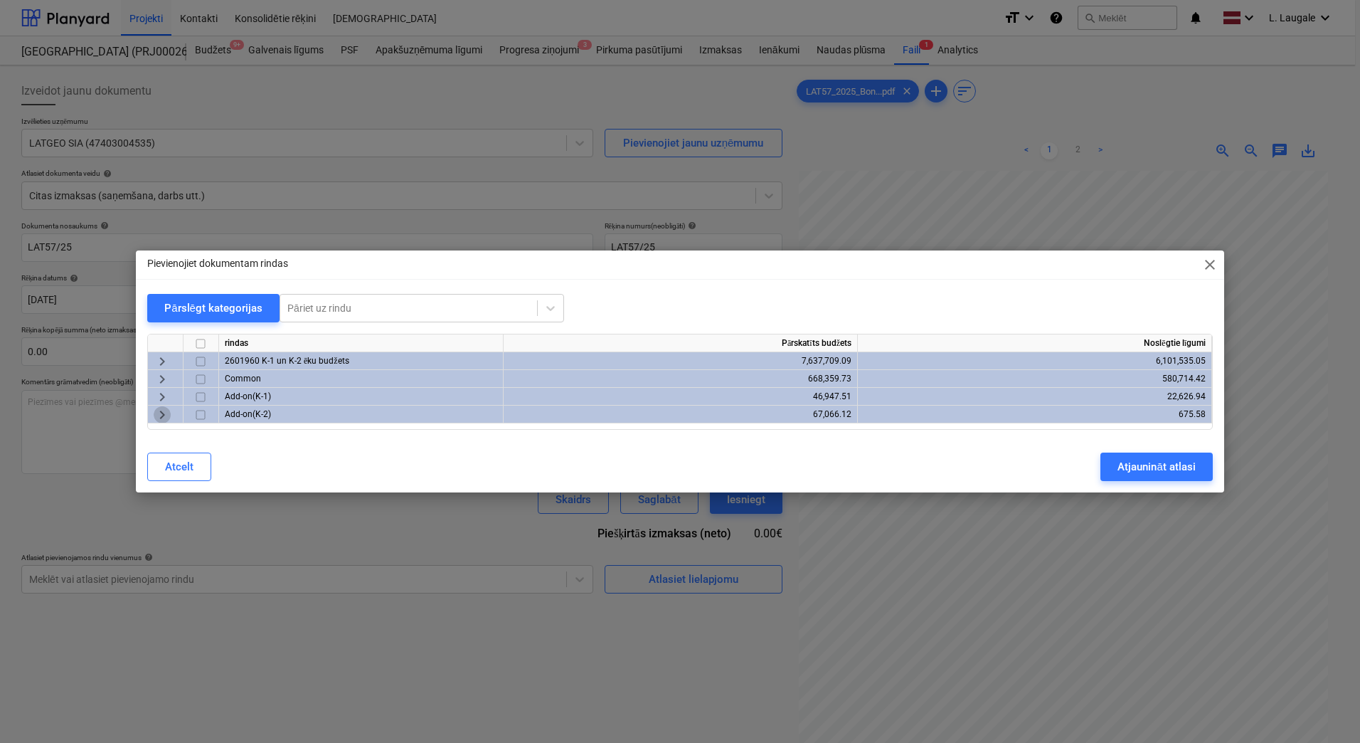
click at [157, 410] on span "keyboard_arrow_right" at bounding box center [162, 414] width 17 height 17
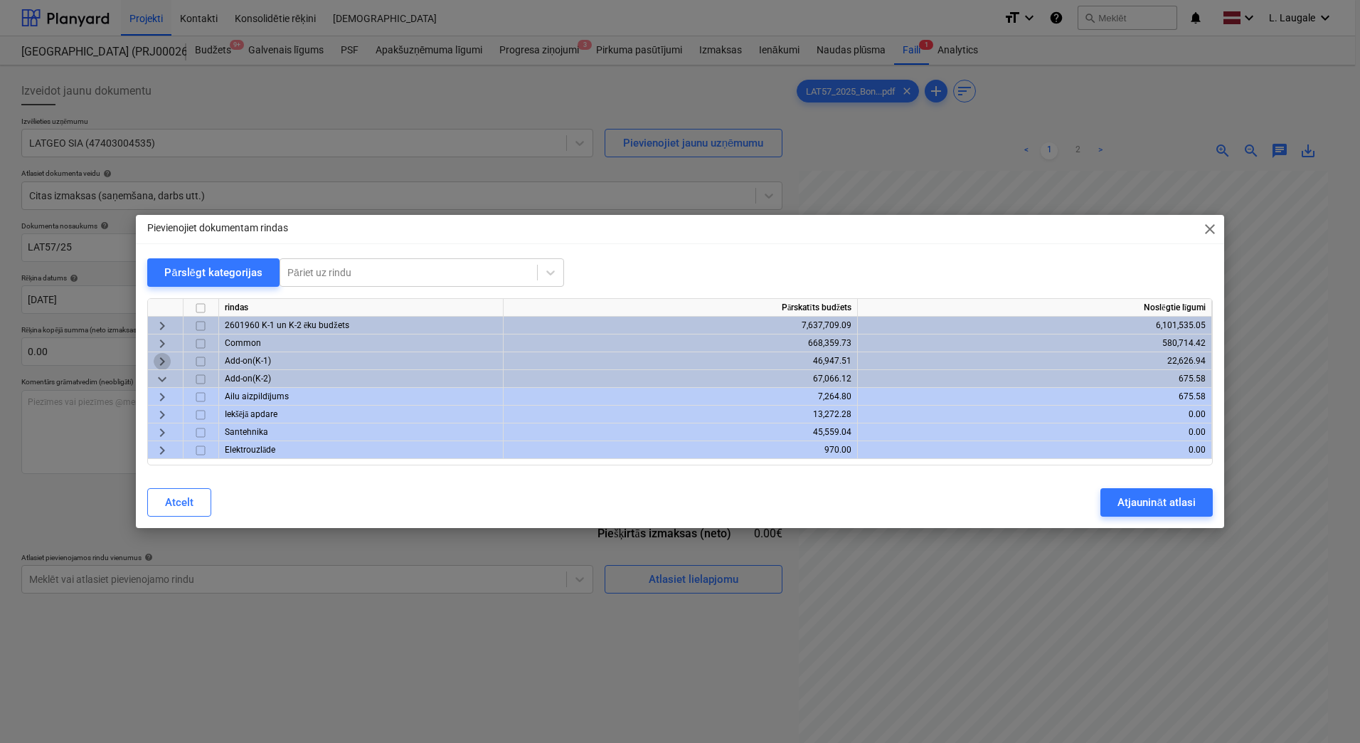
click at [166, 360] on span "keyboard_arrow_right" at bounding box center [162, 361] width 17 height 17
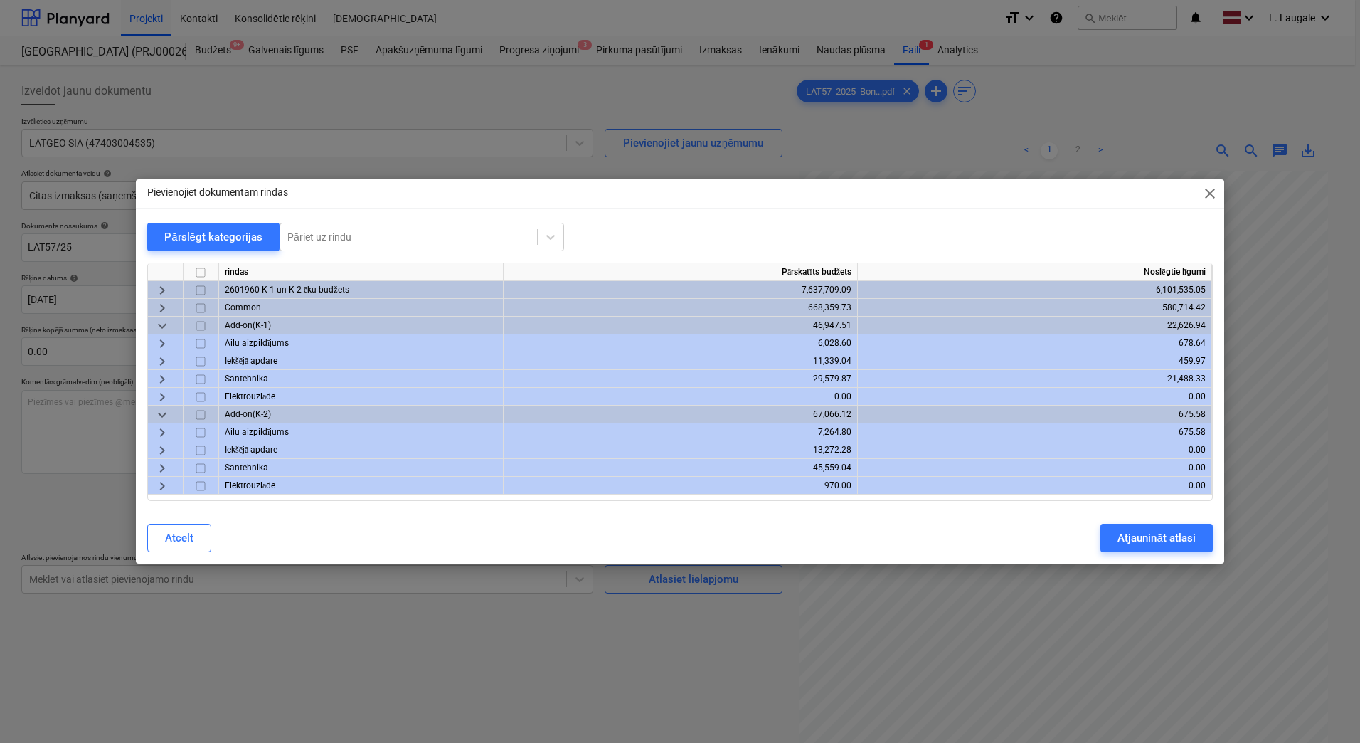
click at [164, 309] on span "keyboard_arrow_right" at bounding box center [162, 307] width 17 height 17
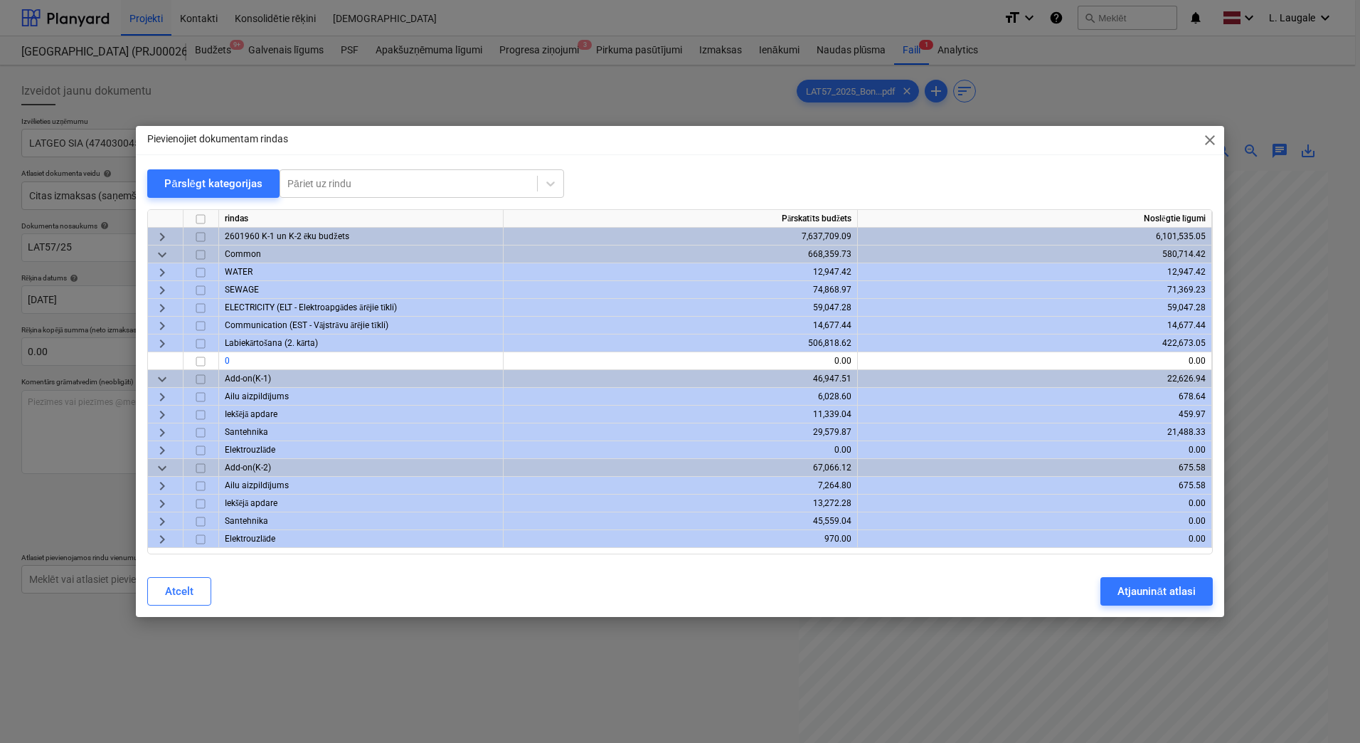
click at [163, 346] on span "keyboard_arrow_right" at bounding box center [162, 343] width 17 height 17
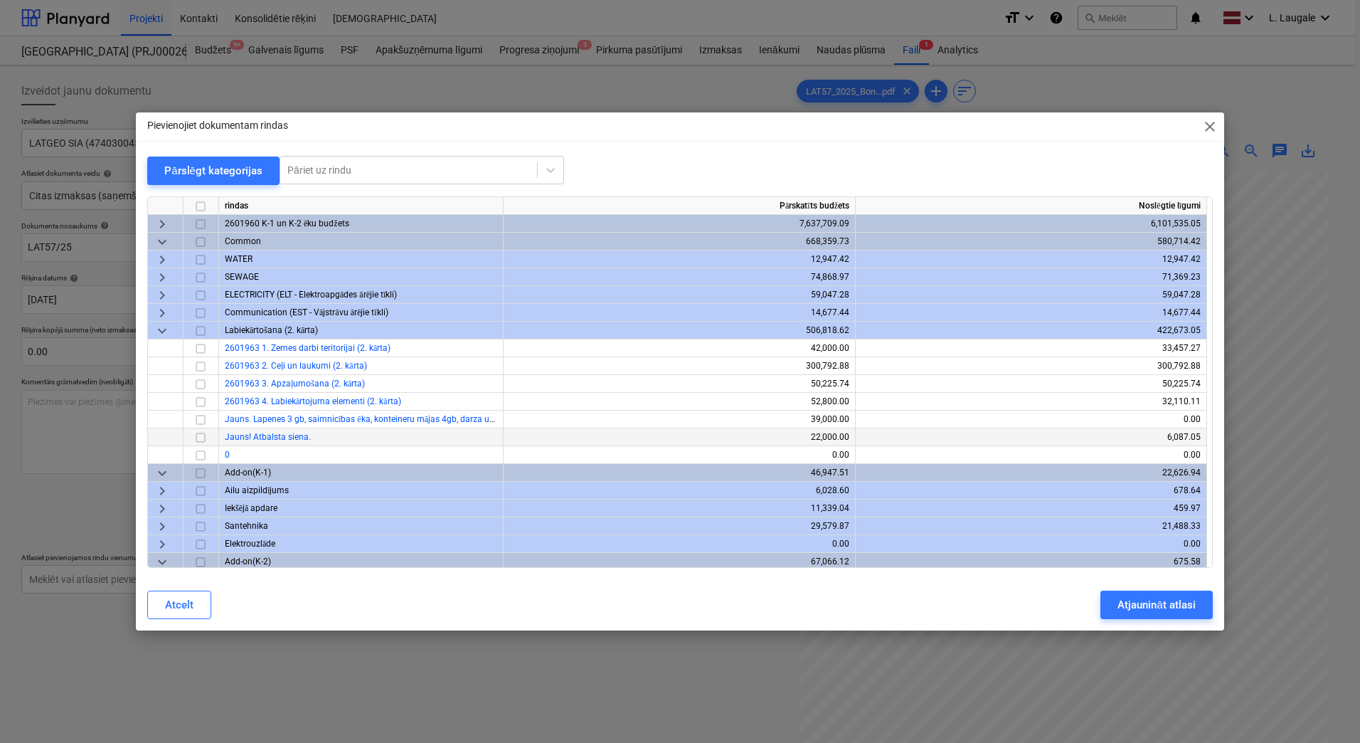
click at [199, 435] on input "checkbox" at bounding box center [200, 437] width 17 height 17
click at [1174, 609] on div "Atjaunināt atlasi" at bounding box center [1156, 604] width 78 height 18
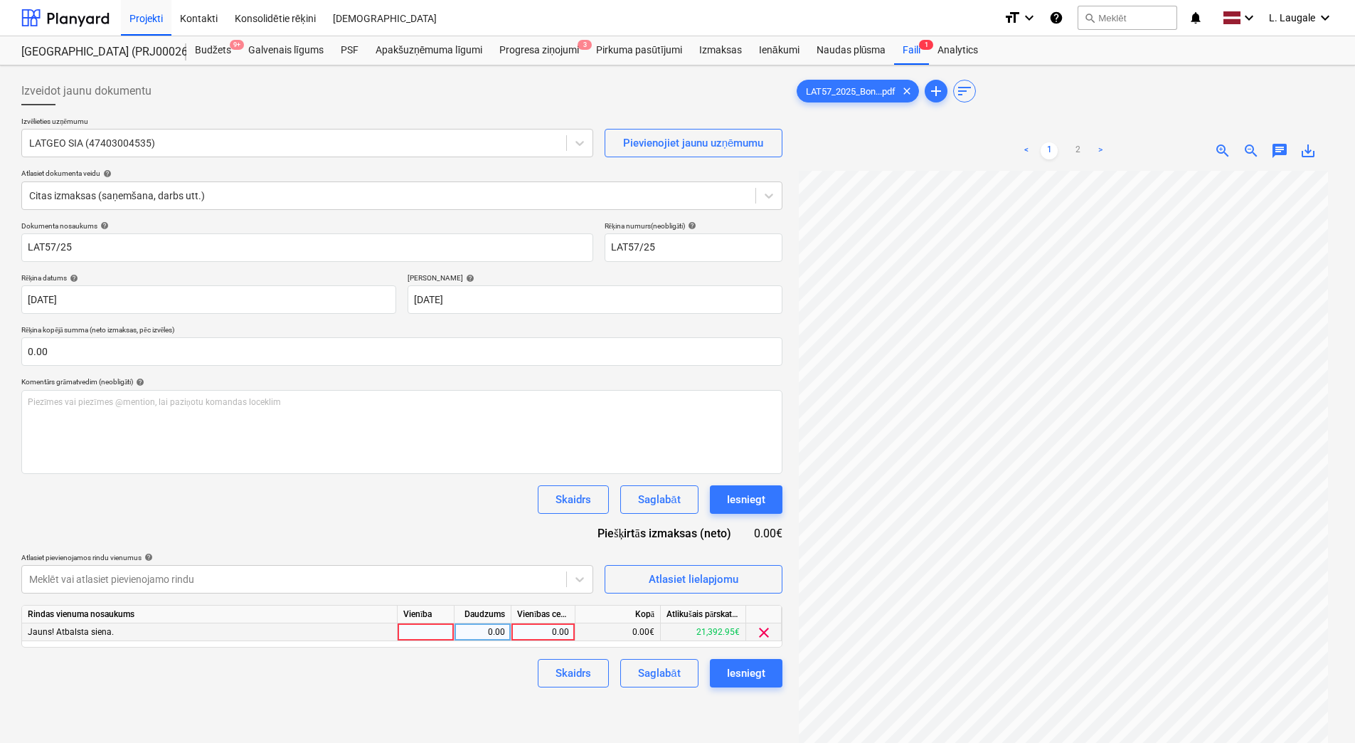
click at [437, 637] on div at bounding box center [426, 632] width 57 height 18
type input "1"
click at [486, 638] on div "0.00" at bounding box center [482, 632] width 45 height 18
click at [548, 634] on div "0.00" at bounding box center [543, 632] width 52 height 18
type input "680"
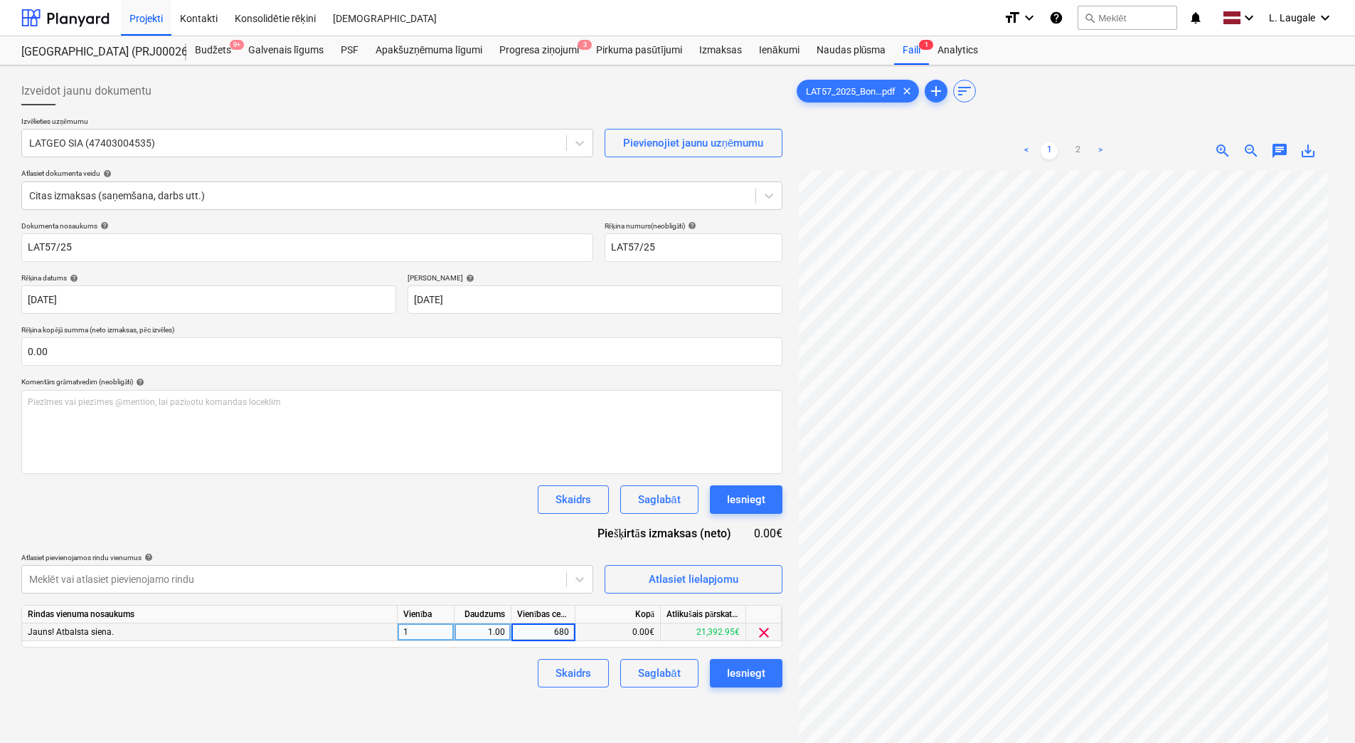
click at [473, 696] on div "Izveidot jaunu dokumentu Izvēlieties uzņēmumu LATGEO SIA (47403004535) Pievieno…" at bounding box center [402, 475] width 772 height 808
click at [665, 679] on div "Saglabāt" at bounding box center [659, 673] width 42 height 18
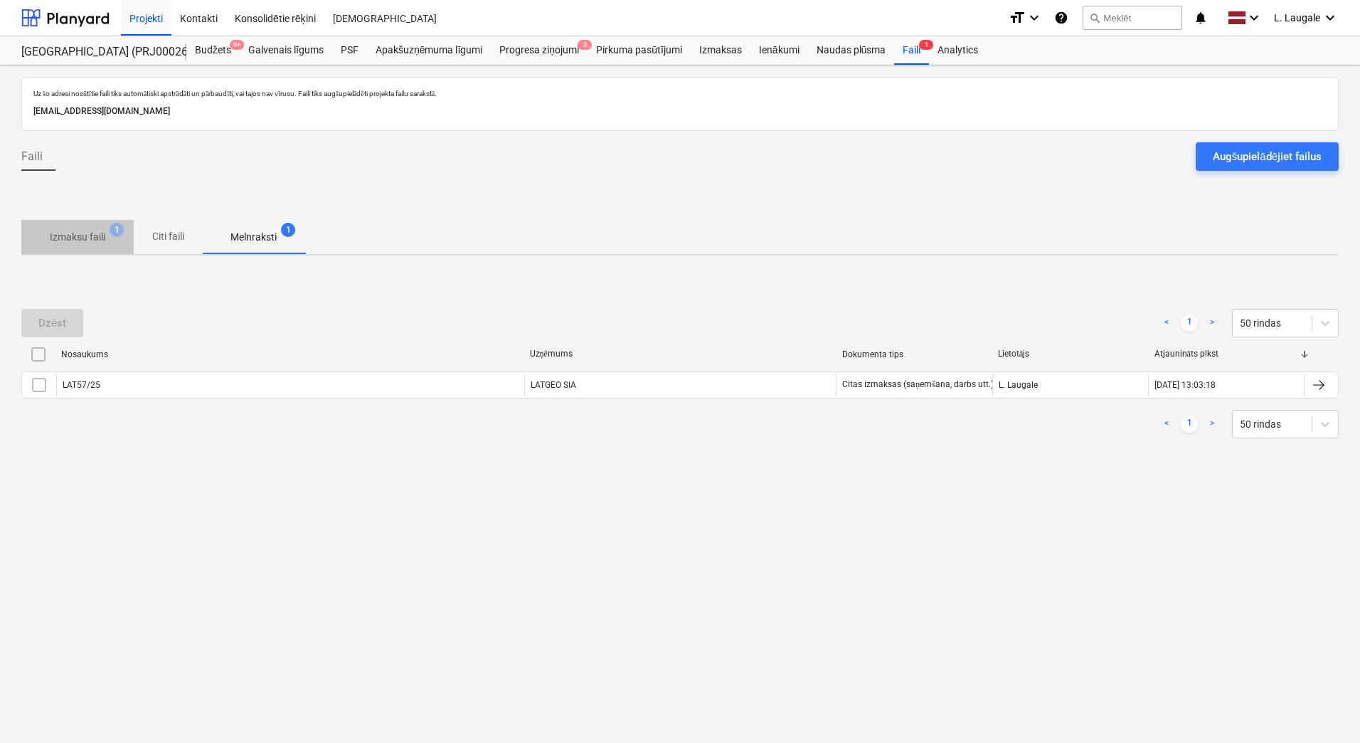
click at [86, 234] on p "Izmaksu faili" at bounding box center [77, 237] width 55 height 15
